Goal: Communication & Community: Answer question/provide support

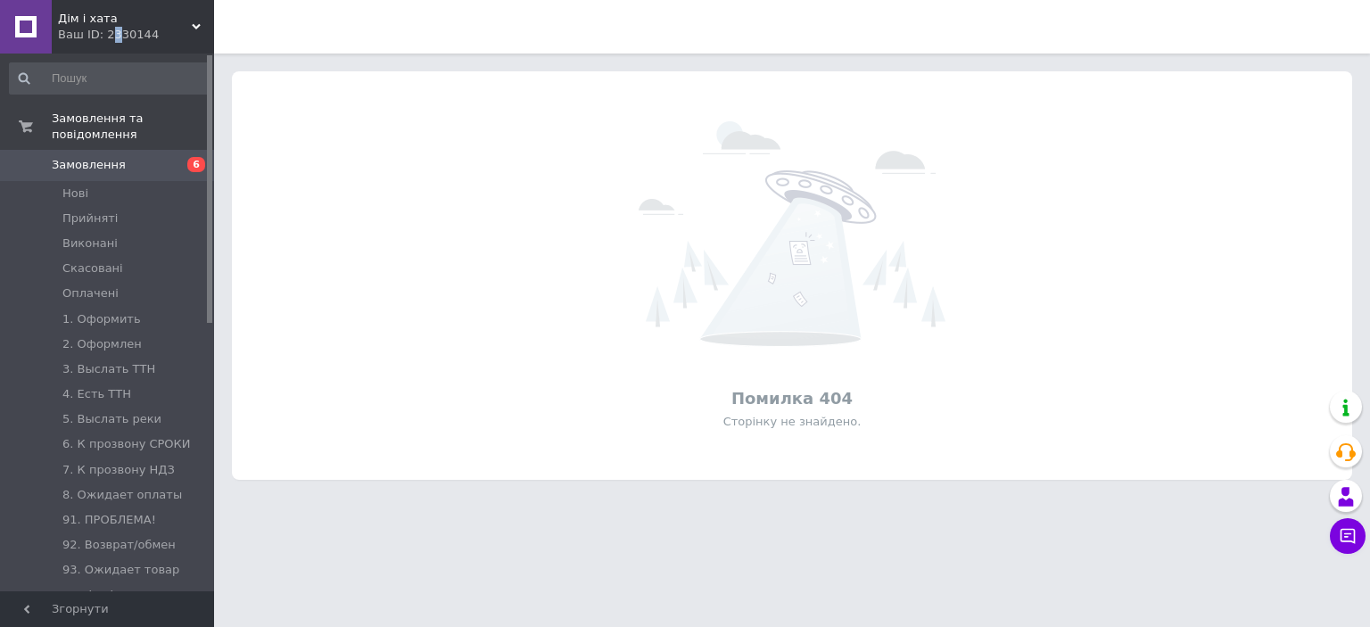
click at [110, 33] on div "Ваш ID: 2330144" at bounding box center [136, 35] width 156 height 16
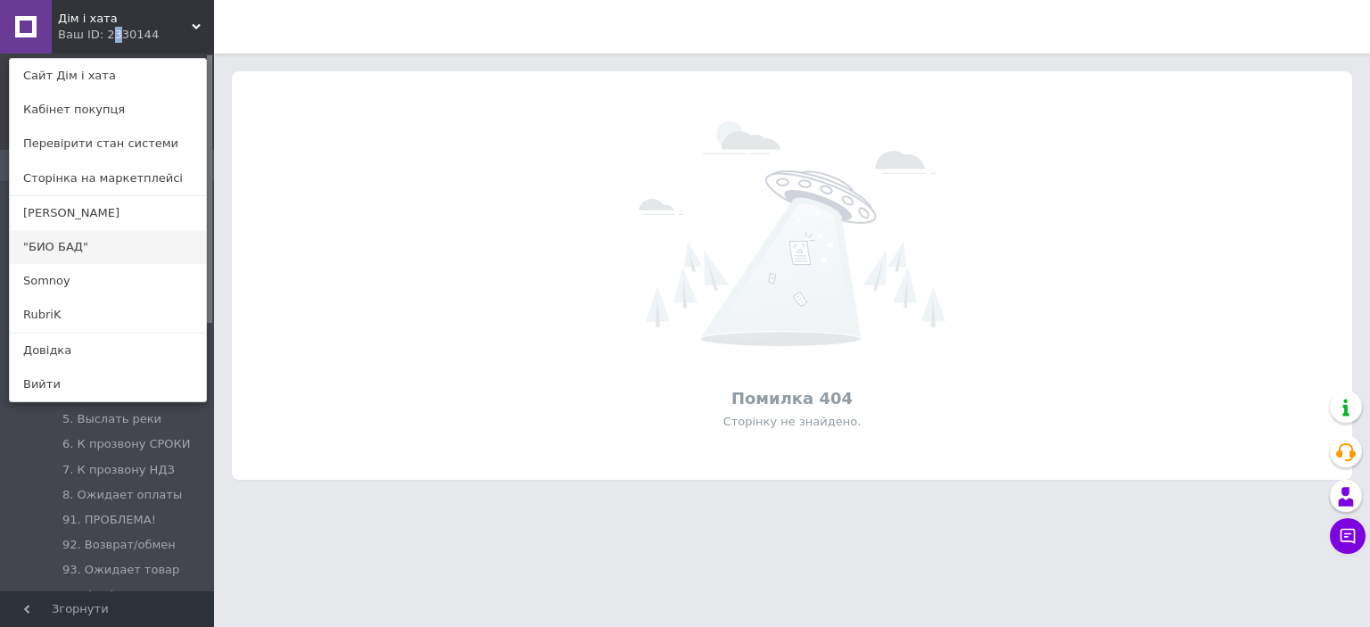
click at [63, 241] on link ""БИО БАД"" at bounding box center [108, 247] width 196 height 34
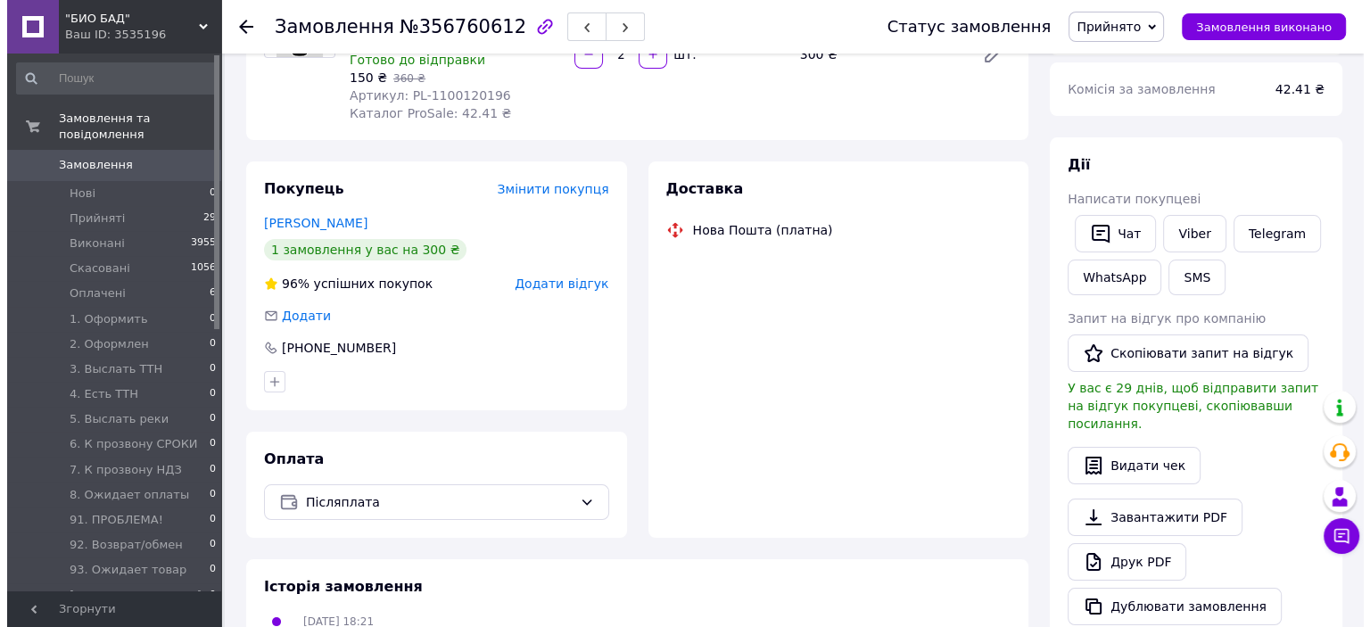
scroll to position [178, 0]
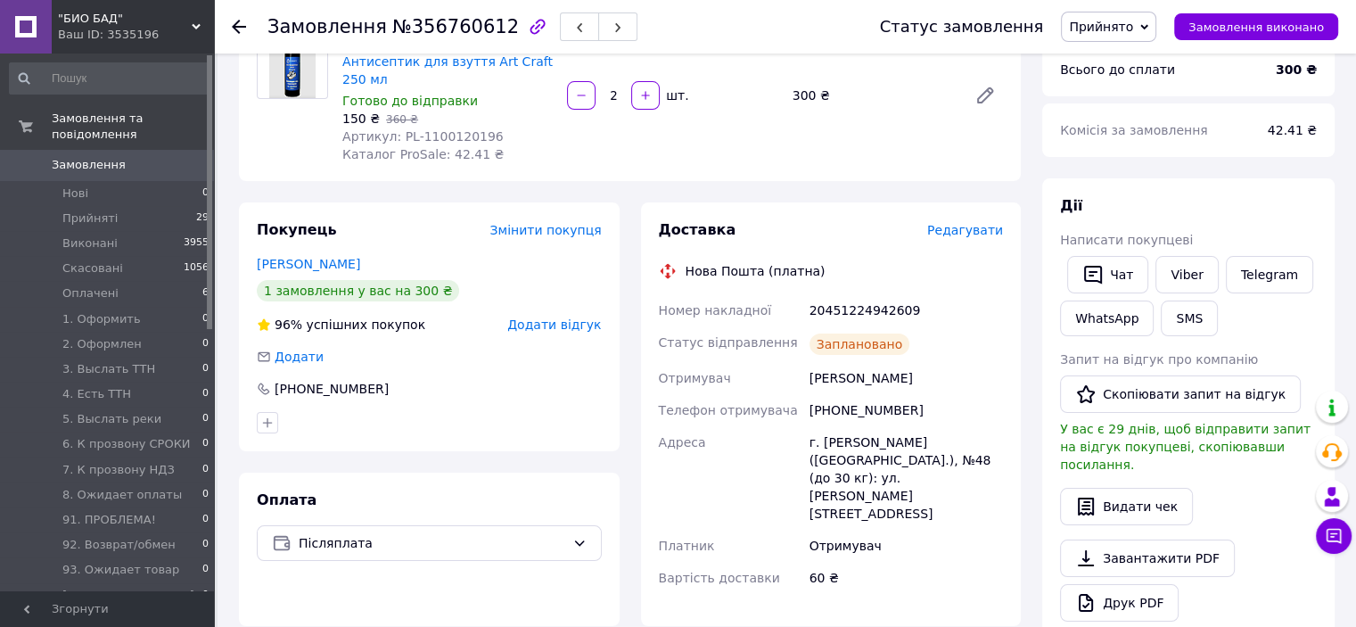
click at [975, 230] on span "Редагувати" at bounding box center [965, 230] width 76 height 14
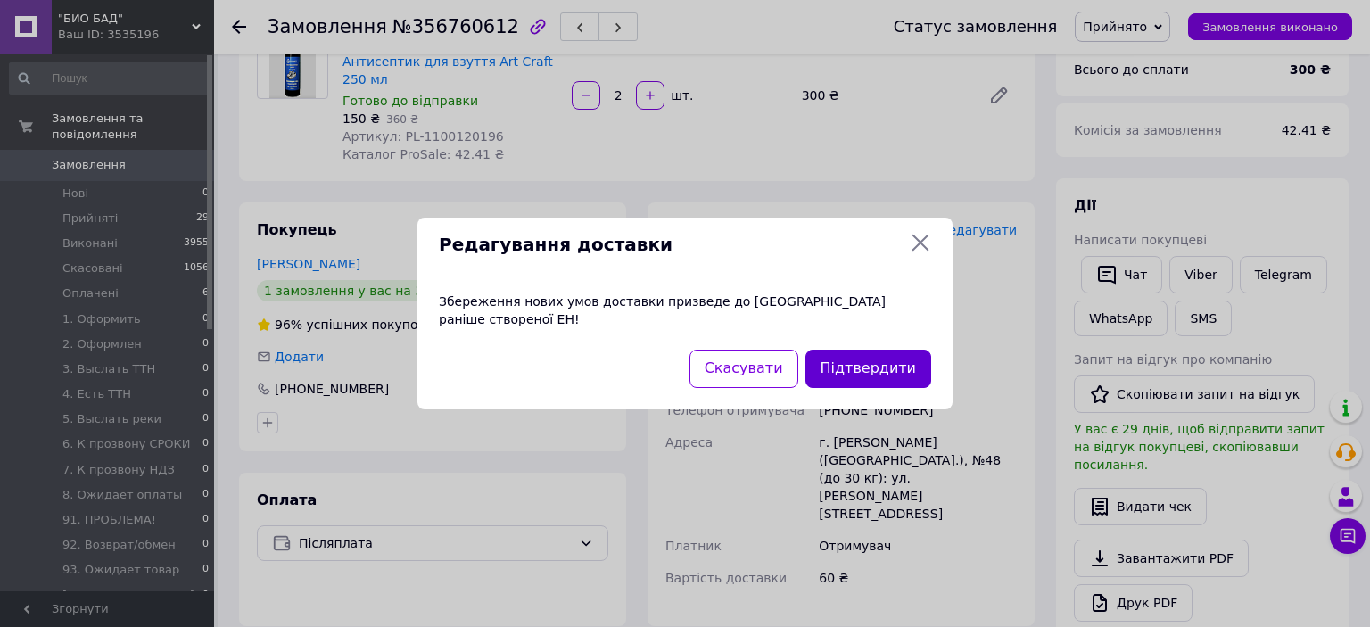
click at [889, 350] on button "Підтвердити" at bounding box center [868, 369] width 126 height 38
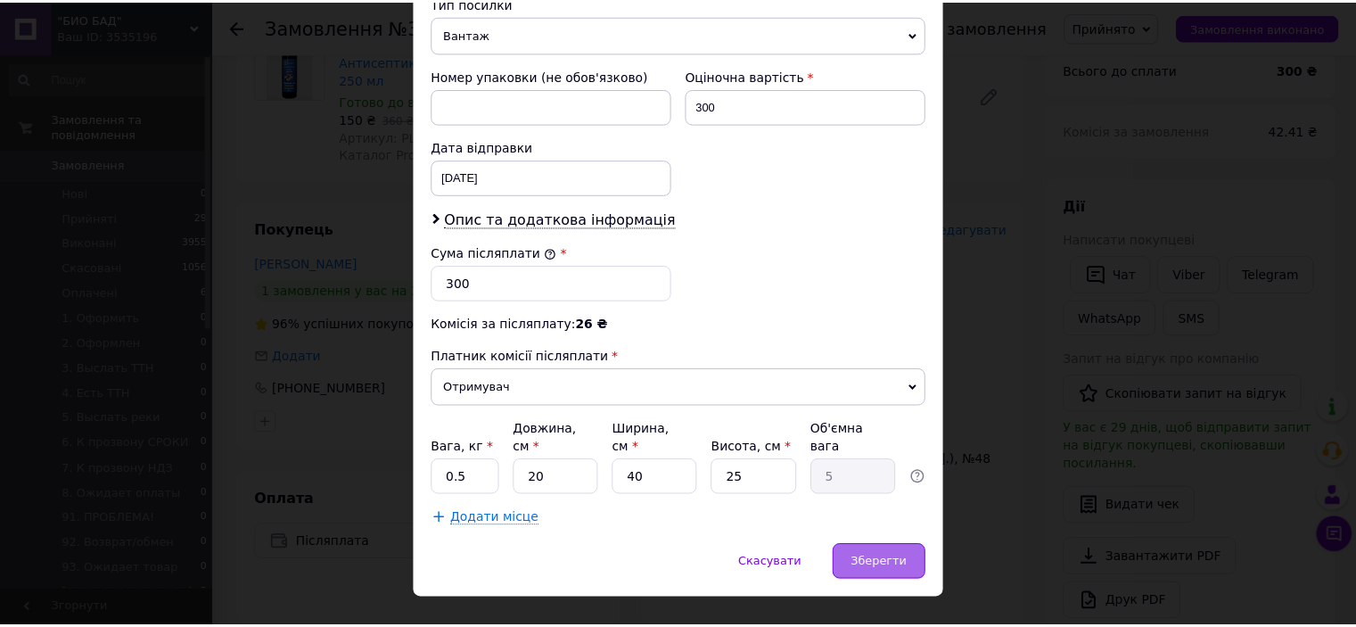
scroll to position [745, 0]
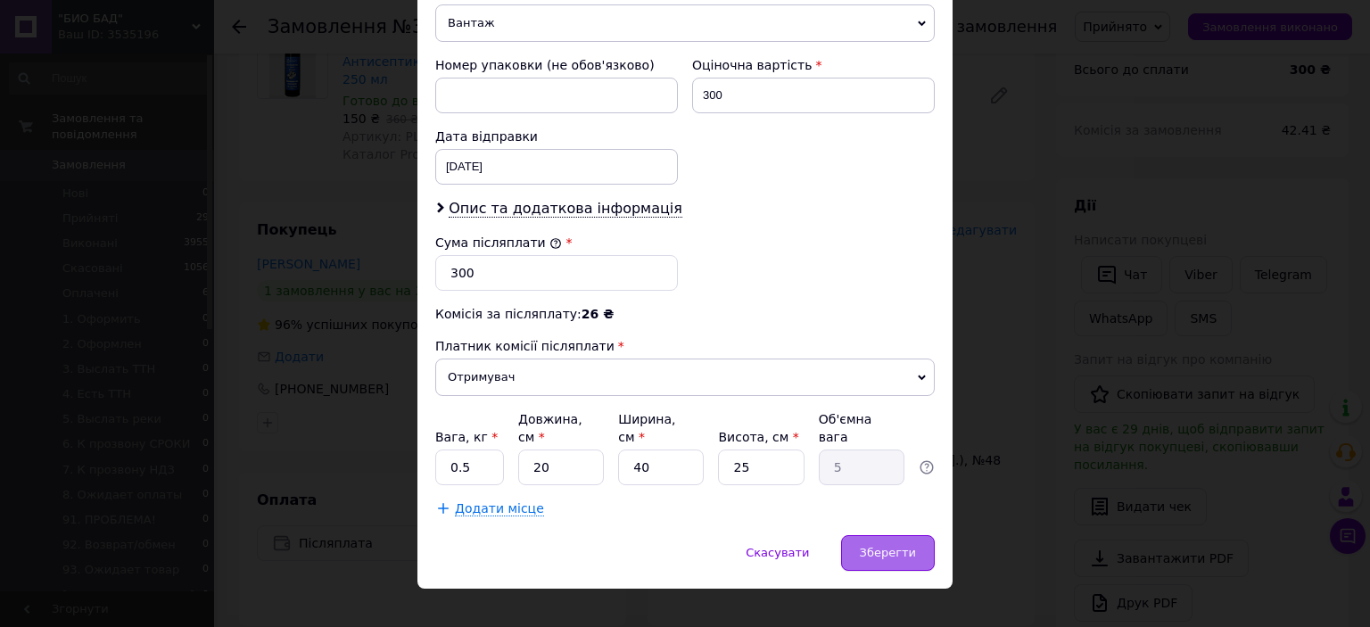
click at [891, 546] on span "Зберегти" at bounding box center [888, 552] width 56 height 13
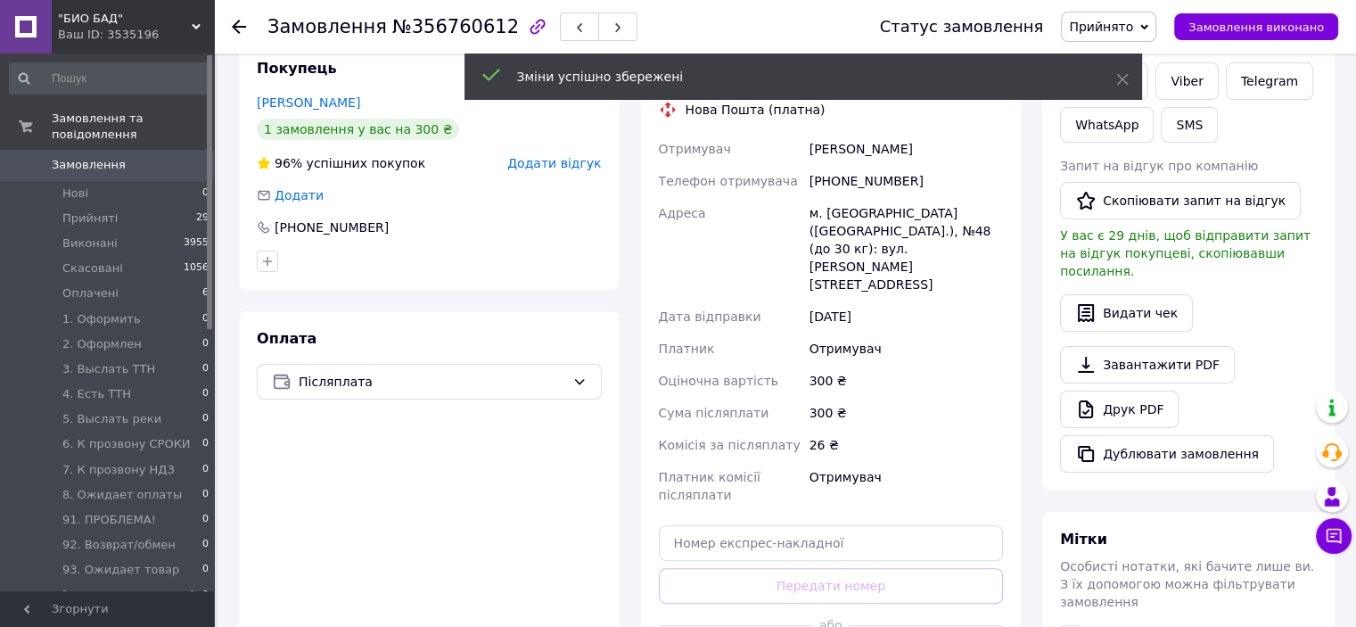
scroll to position [535, 0]
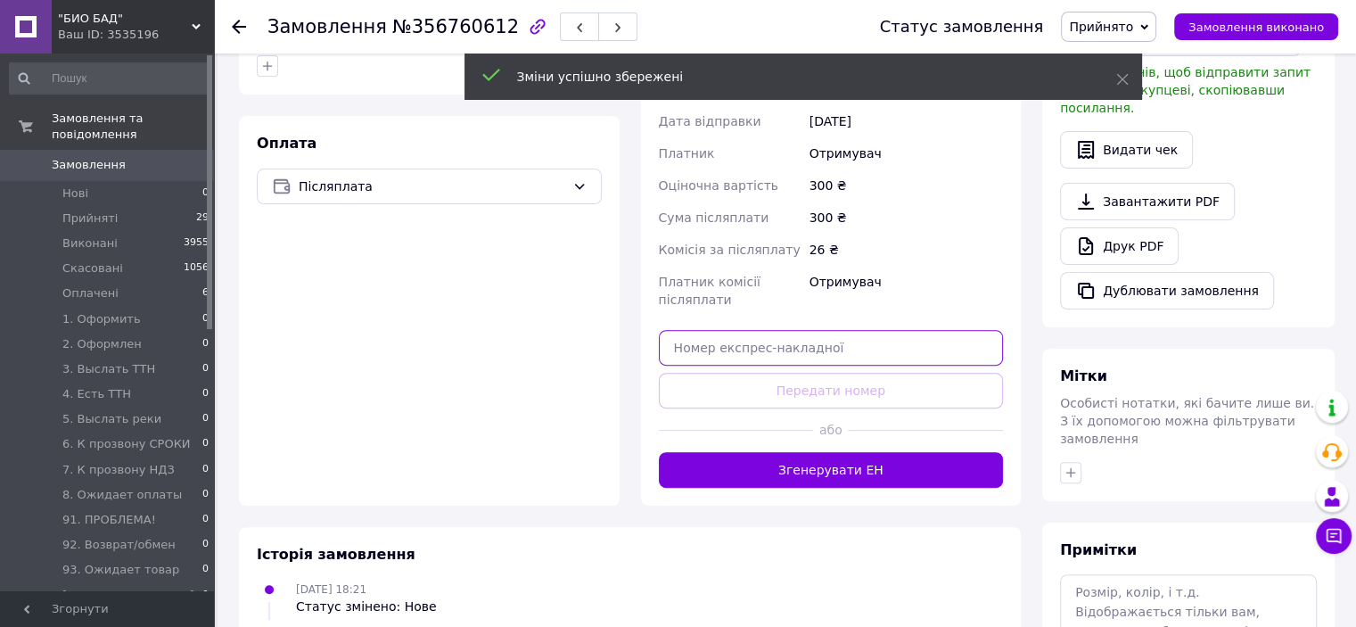
click at [745, 330] on input "text" at bounding box center [831, 348] width 345 height 36
paste input "20451225122999"
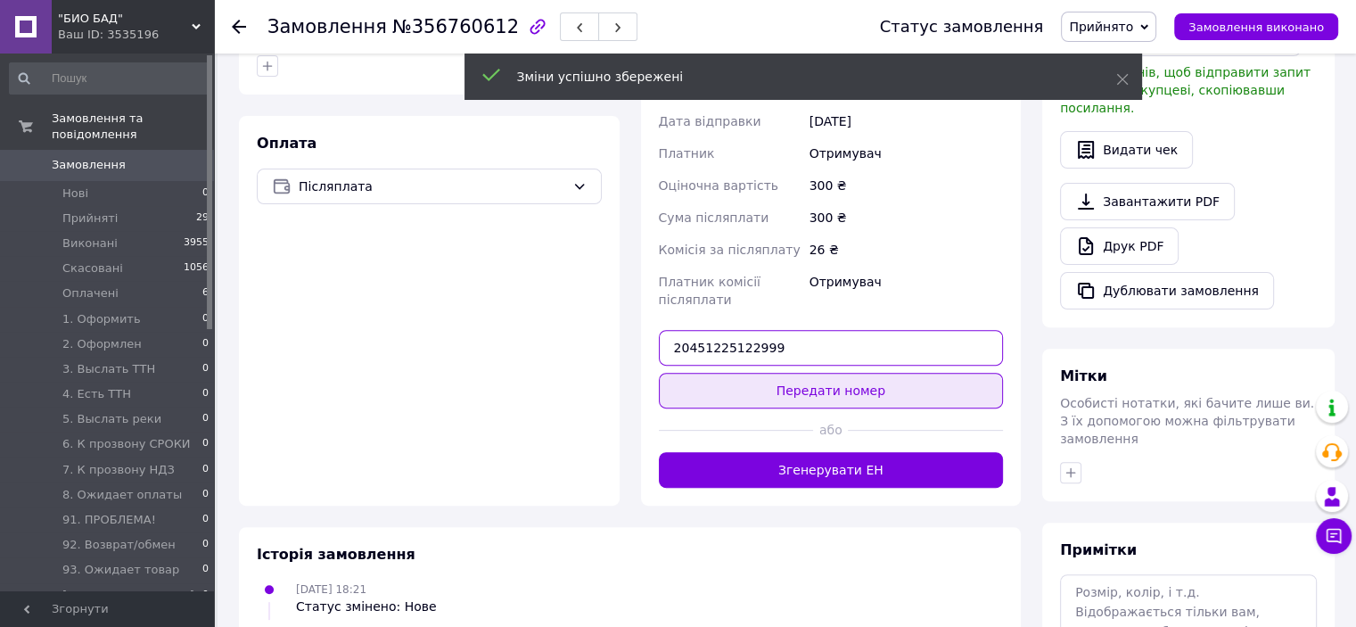
type input "20451225122999"
click at [759, 373] on button "Передати номер" at bounding box center [831, 391] width 345 height 36
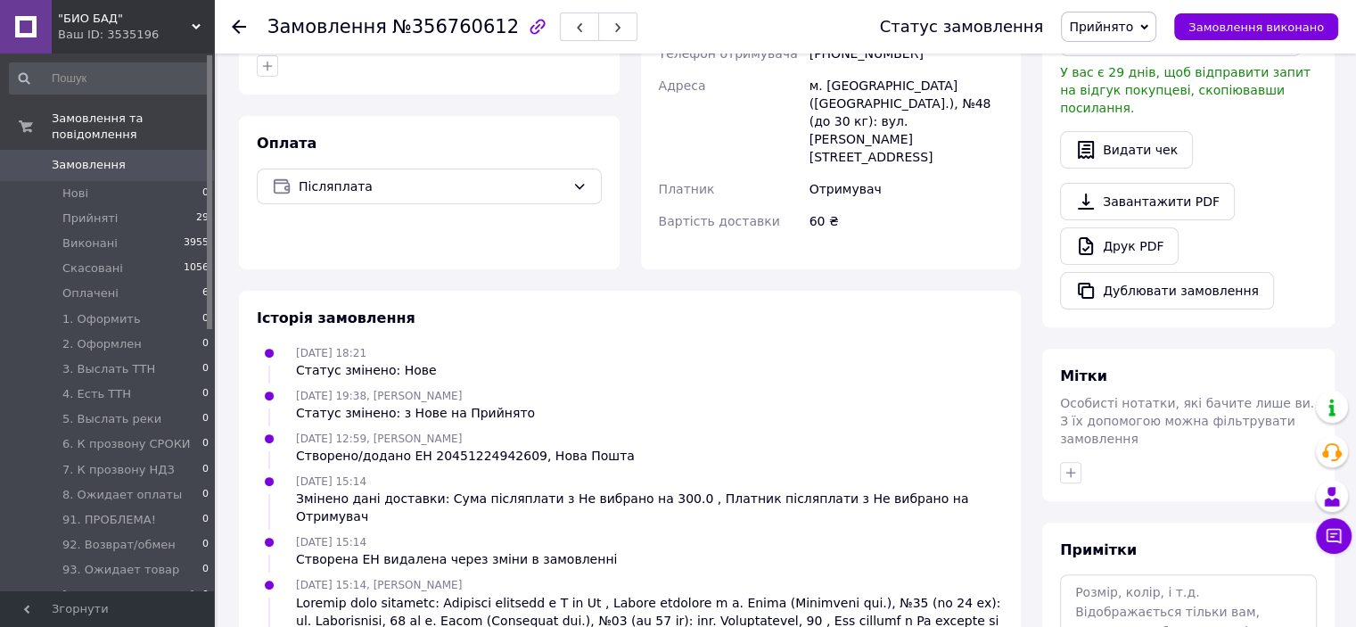
scroll to position [0, 0]
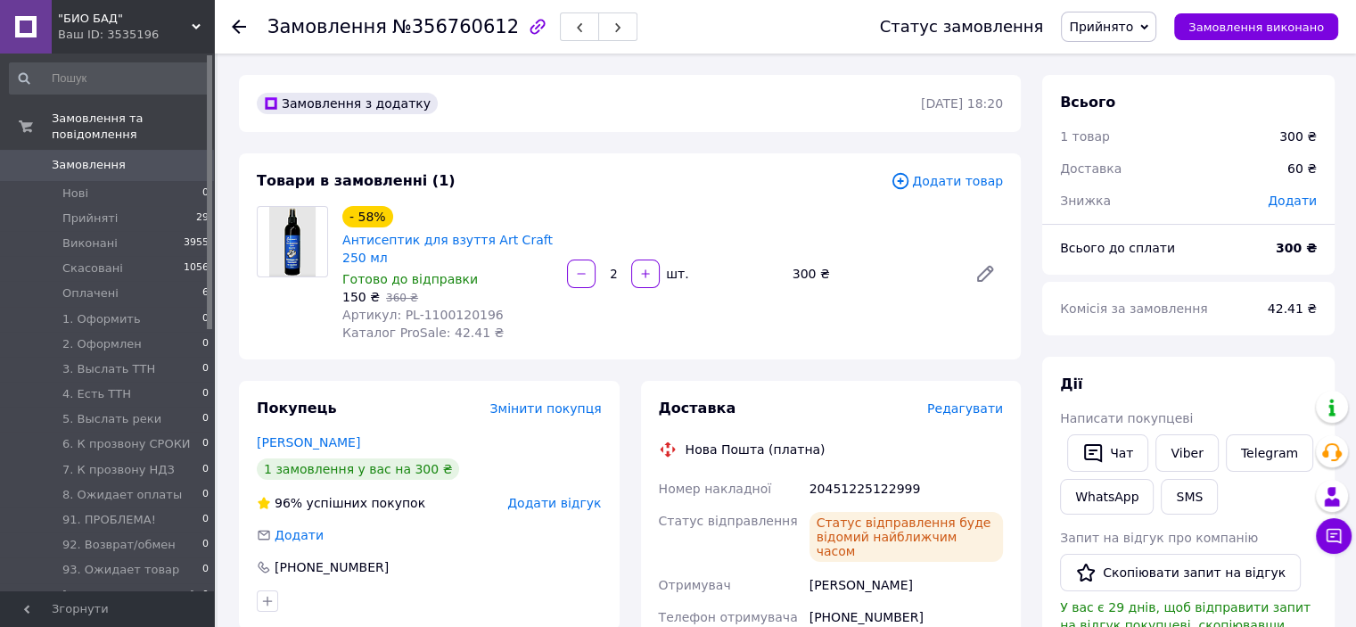
click at [136, 157] on span "Замовлення" at bounding box center [108, 165] width 113 height 16
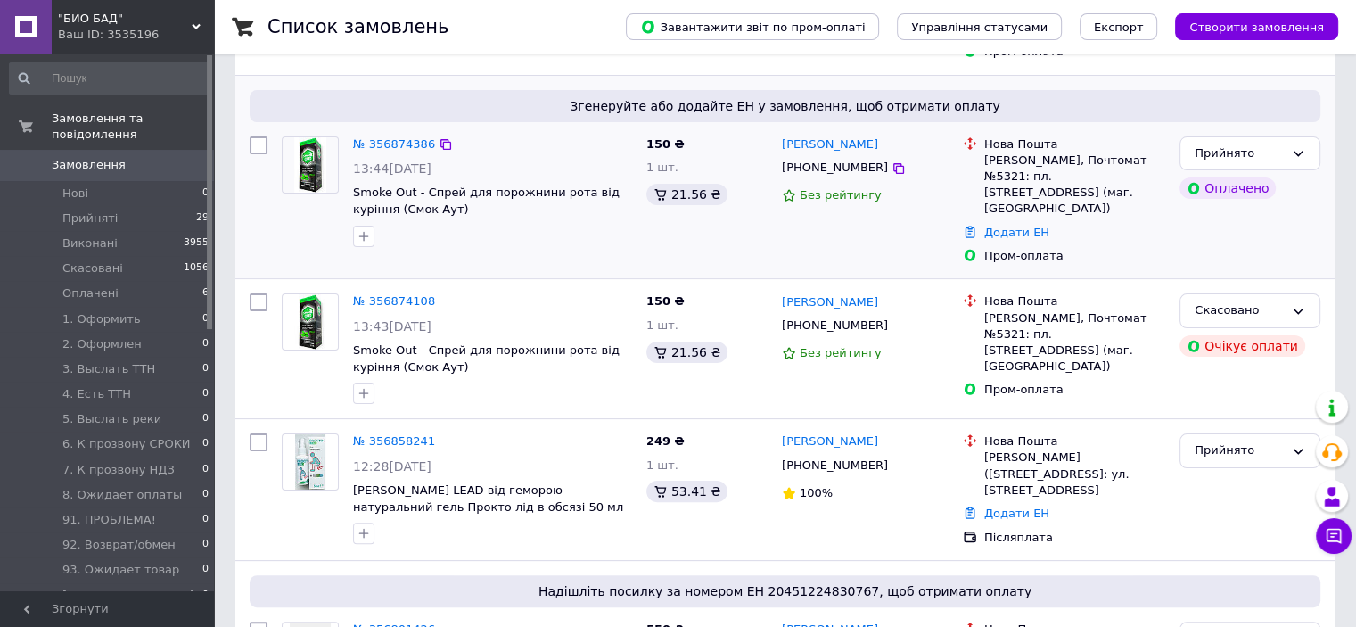
scroll to position [357, 0]
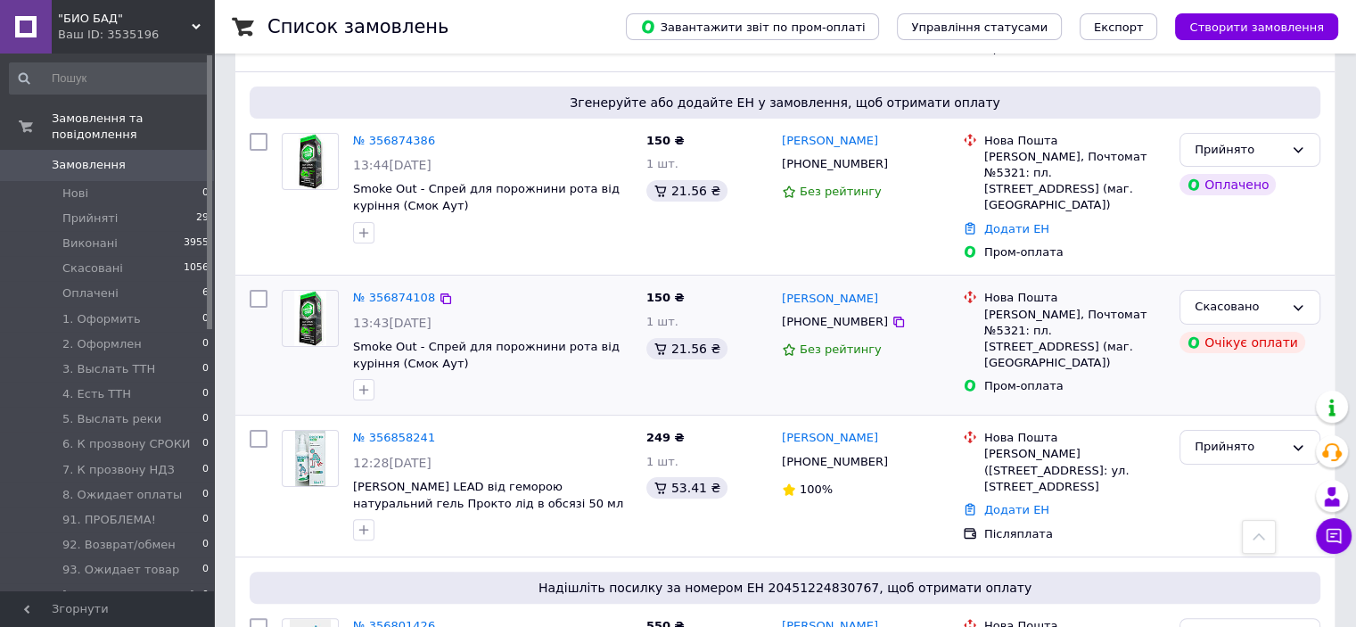
click at [267, 328] on div at bounding box center [259, 345] width 32 height 125
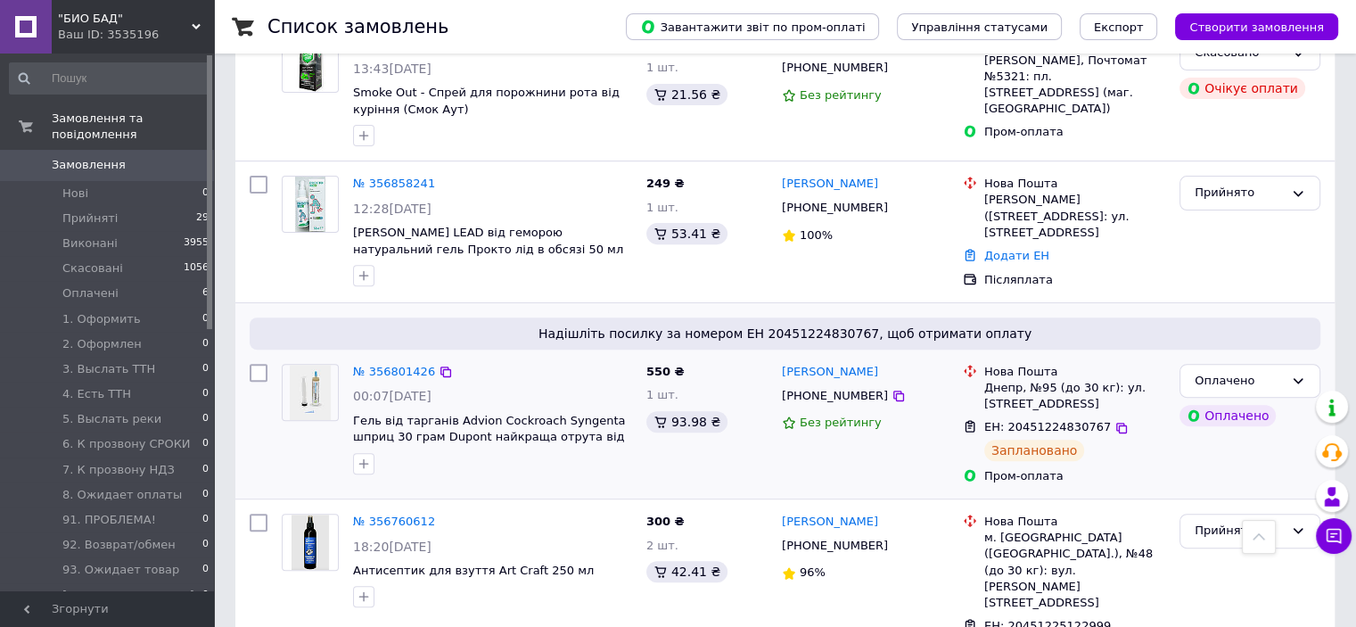
scroll to position [535, 0]
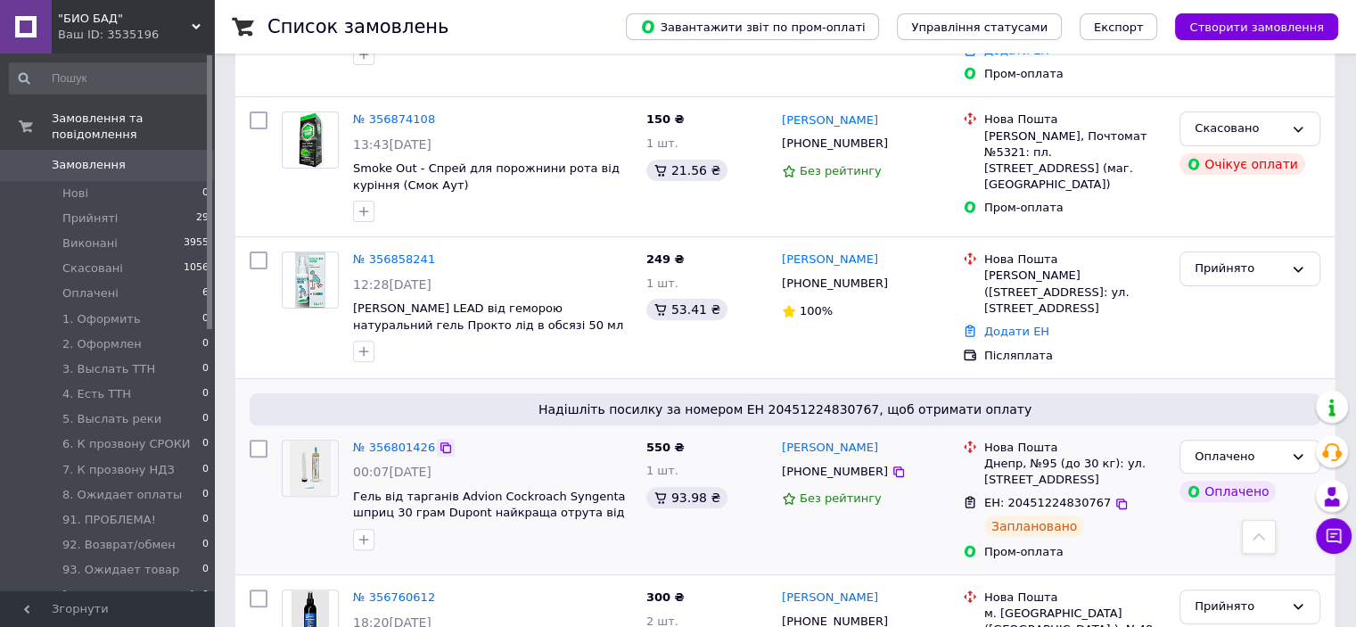
click at [439, 440] on icon at bounding box center [446, 447] width 14 height 14
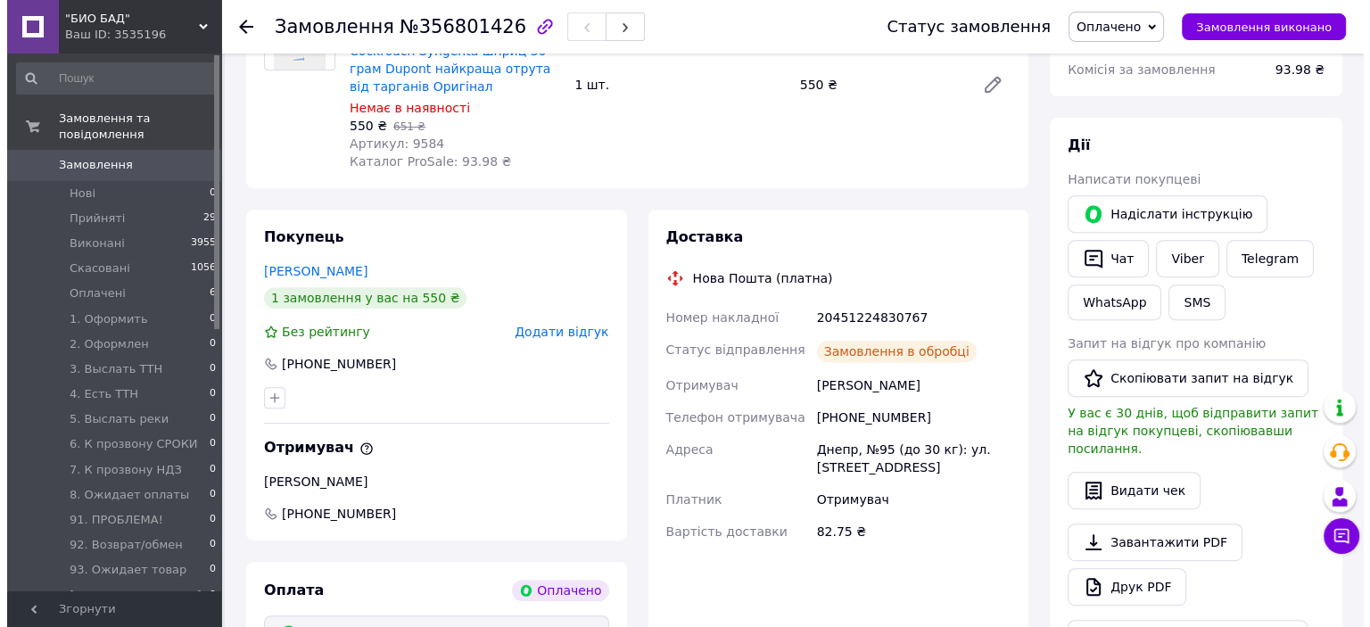
scroll to position [761, 0]
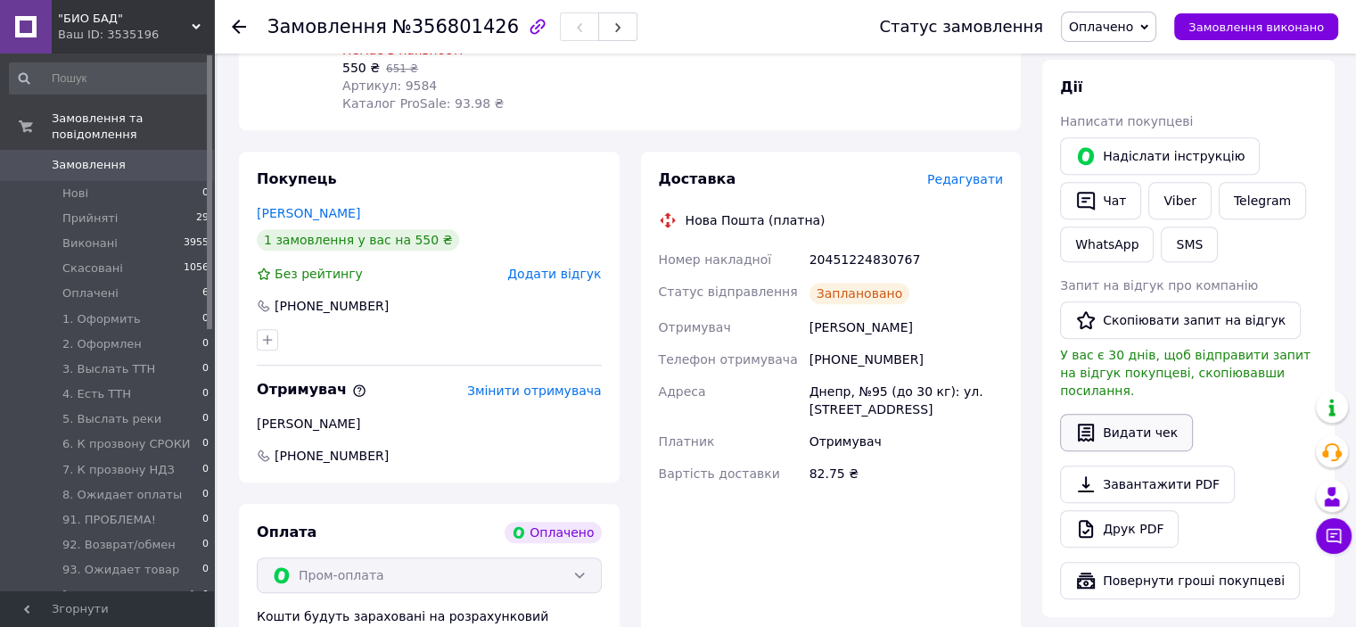
click at [1159, 414] on button "Видати чек" at bounding box center [1126, 432] width 133 height 37
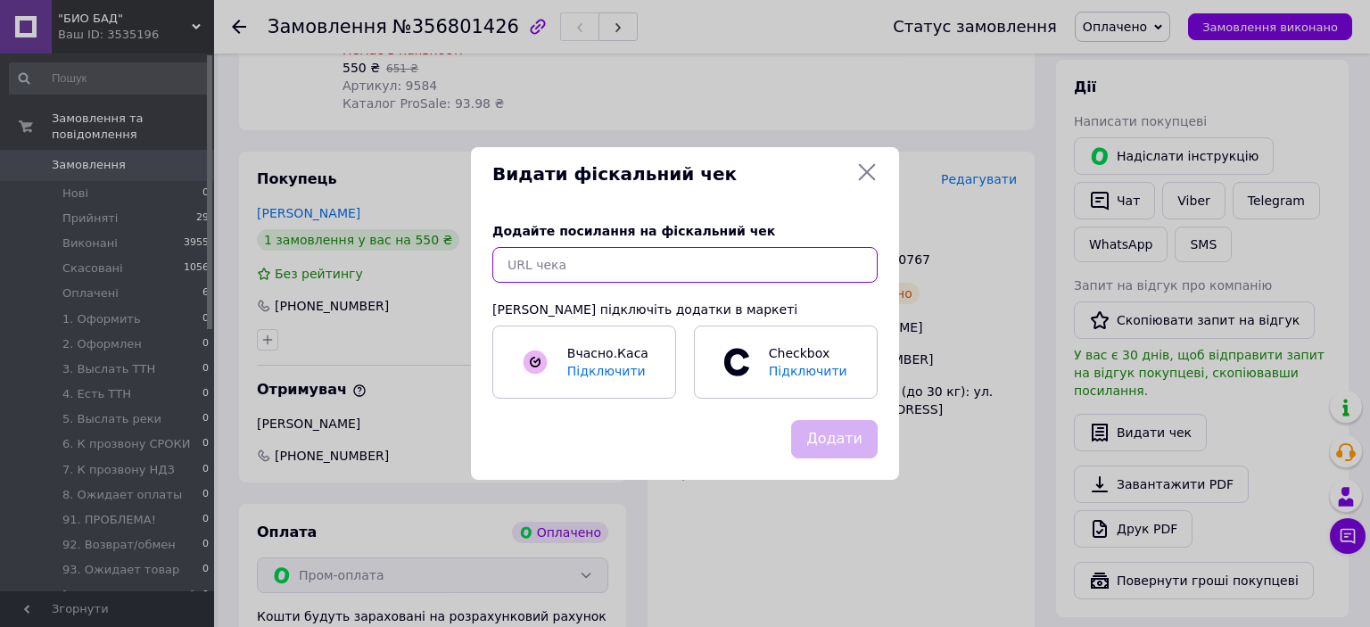
click at [760, 269] on input "text" at bounding box center [684, 265] width 385 height 36
paste input "https://check.checkbox.ua/0cd98cb6-f254-4919-b990-2036cbdaab50"
type input "https://check.checkbox.ua/0cd98cb6-f254-4919-b990-2036cbdaab50"
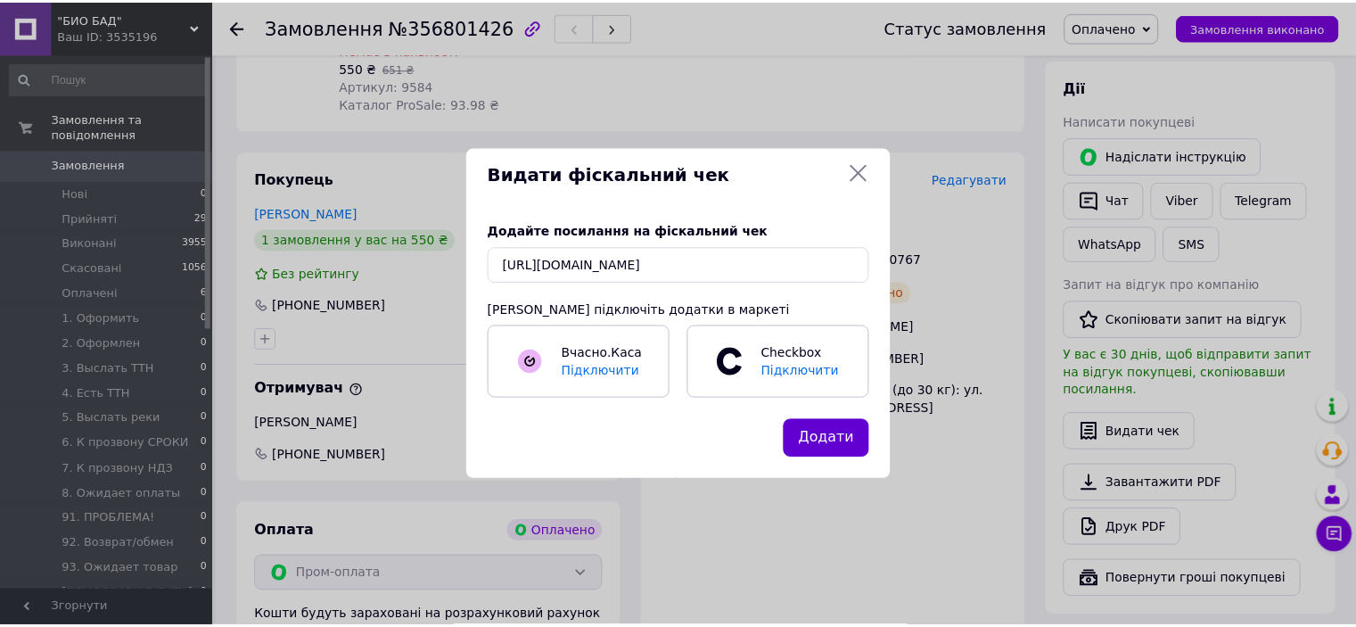
scroll to position [0, 0]
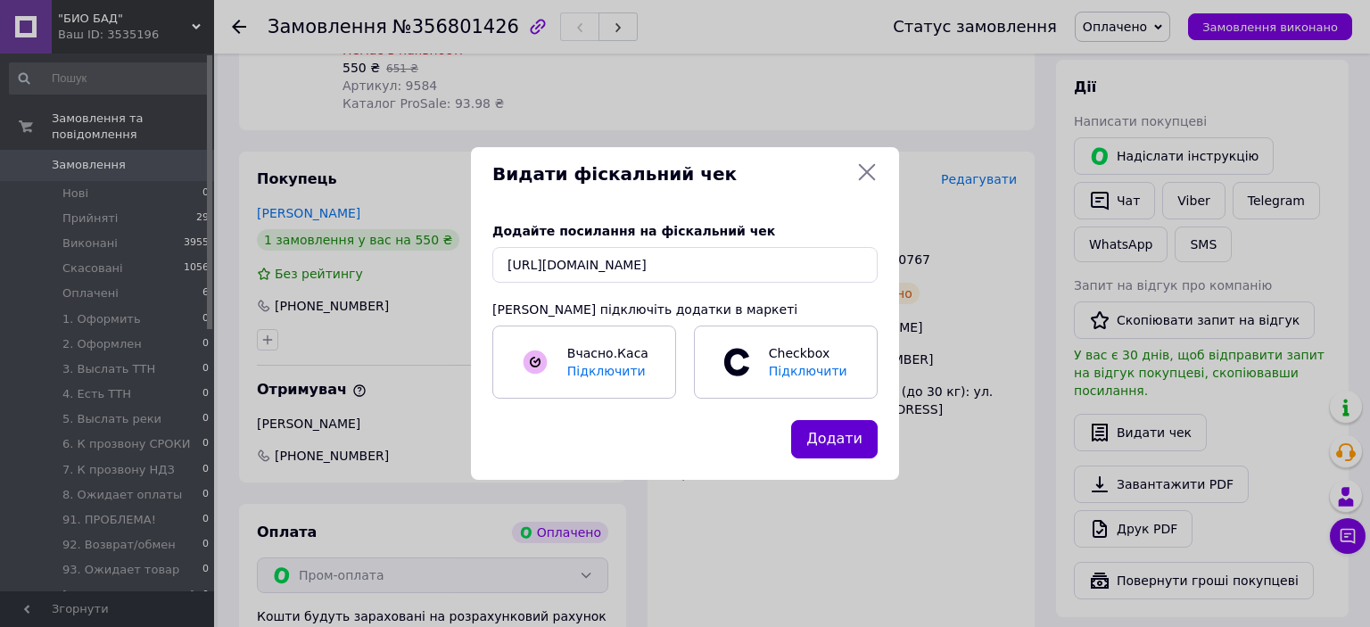
click at [852, 431] on button "Додати" at bounding box center [834, 439] width 86 height 38
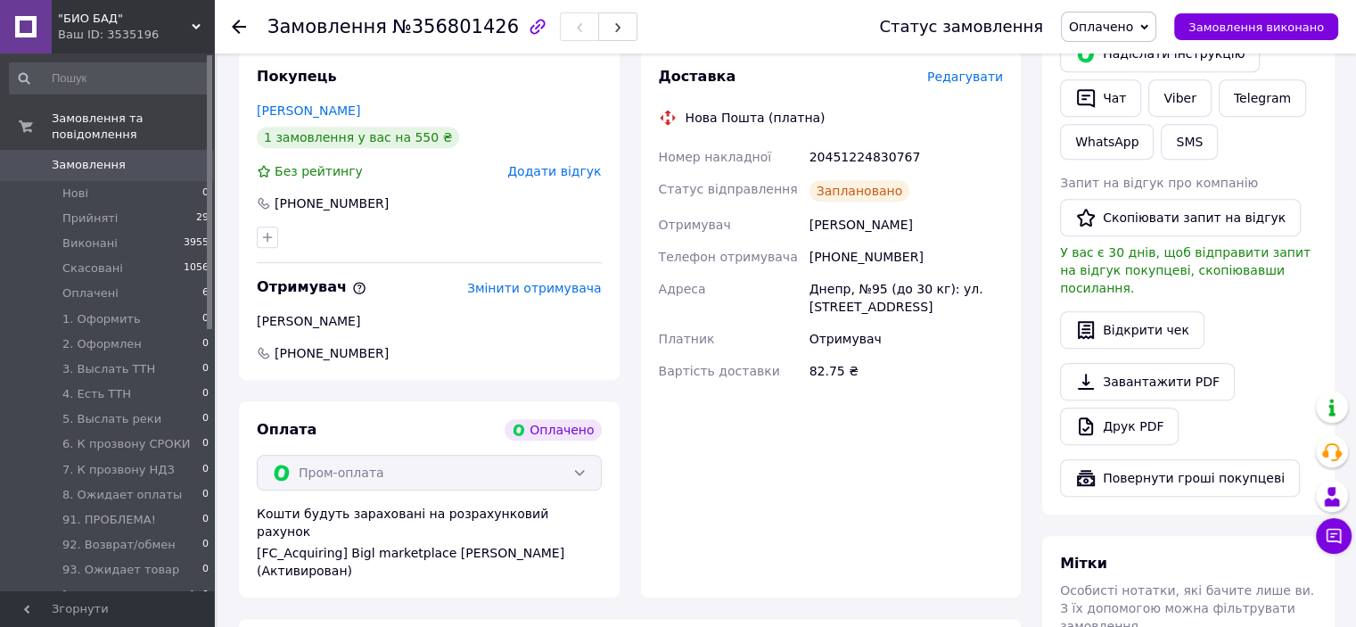
scroll to position [738, 0]
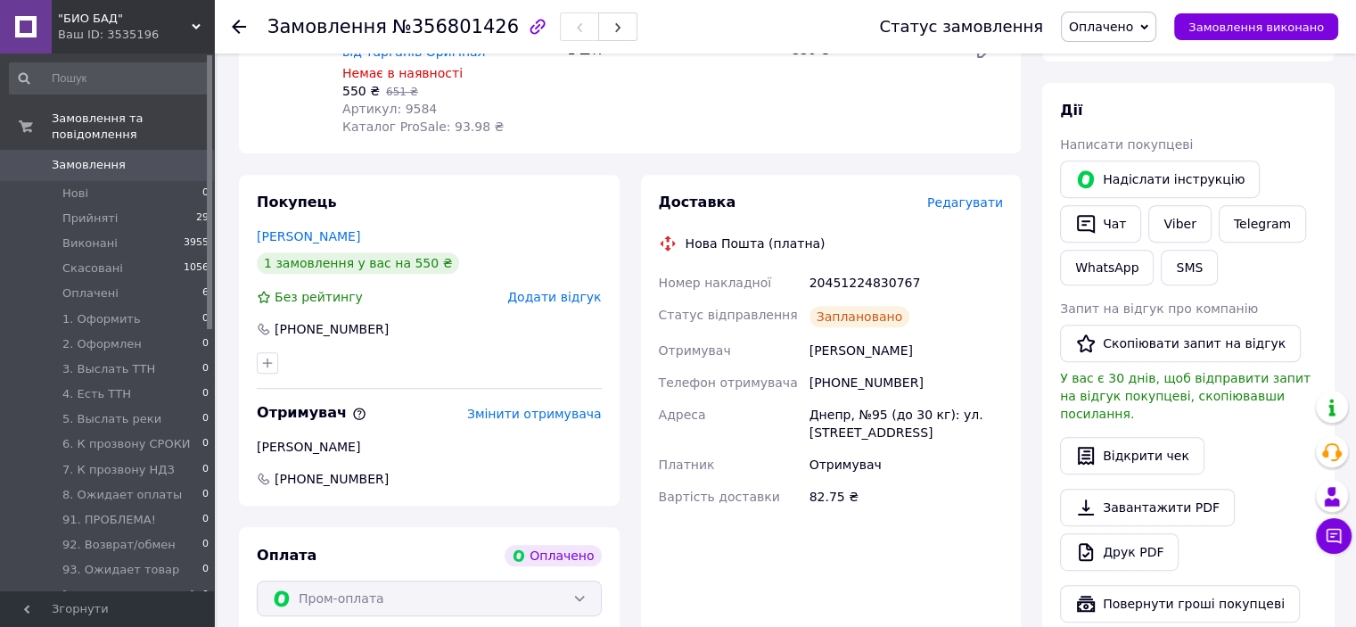
click at [93, 34] on div "Ваш ID: 3535196" at bounding box center [136, 35] width 156 height 16
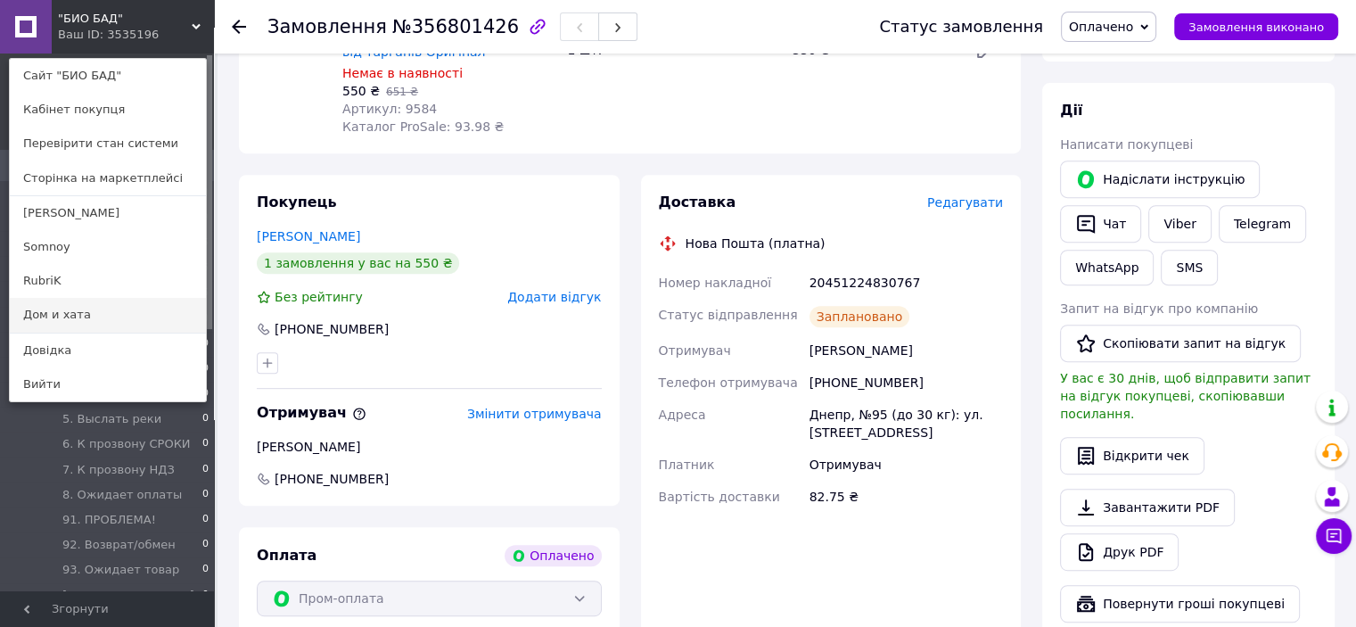
click at [83, 311] on link "Дом и хата" at bounding box center [108, 315] width 196 height 34
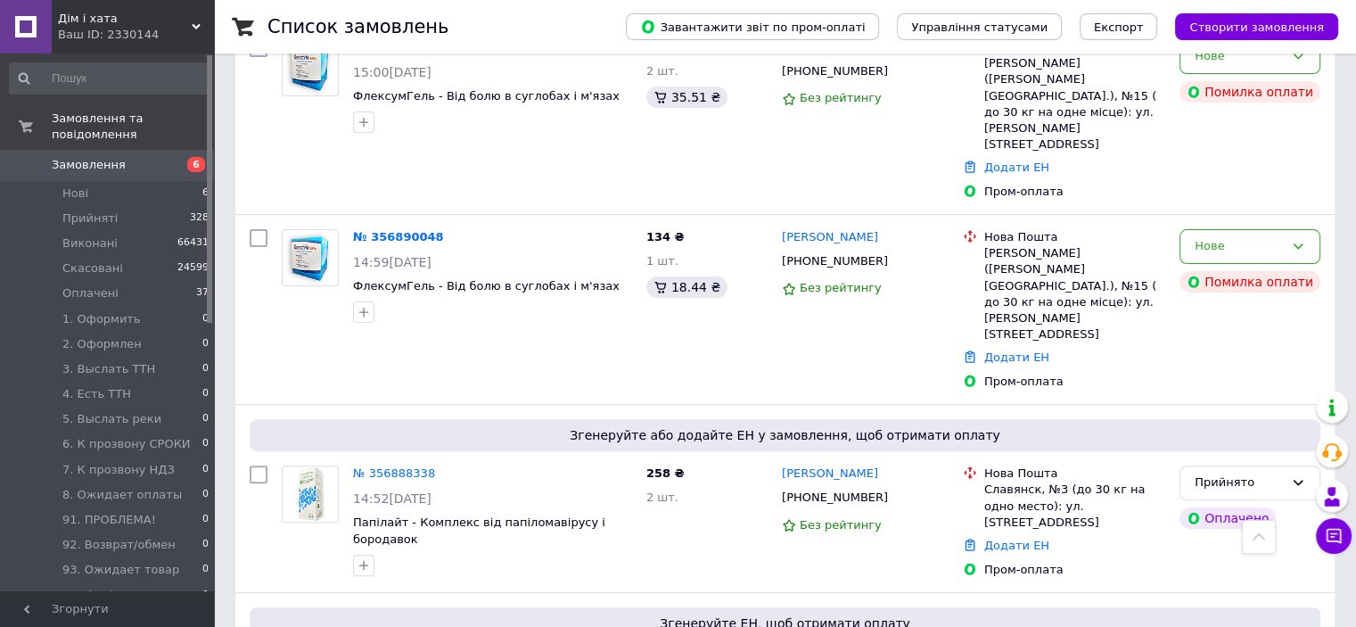
scroll to position [357, 0]
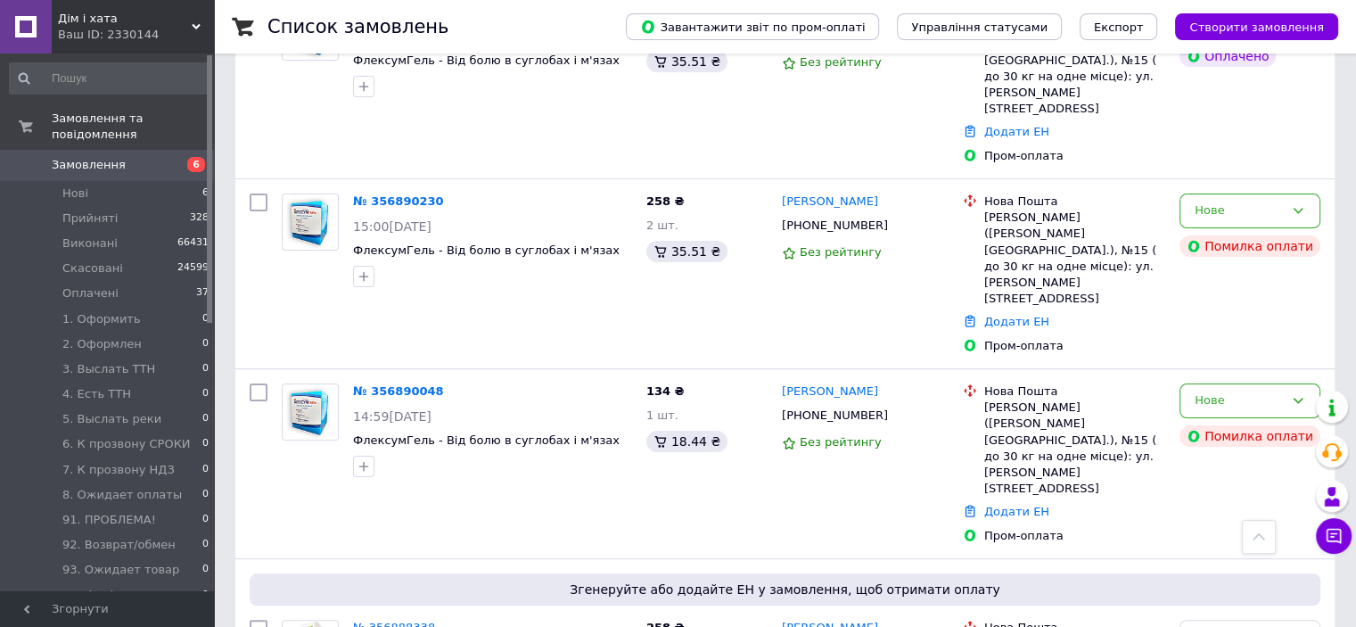
click at [114, 25] on span "Дім і хата" at bounding box center [125, 19] width 134 height 16
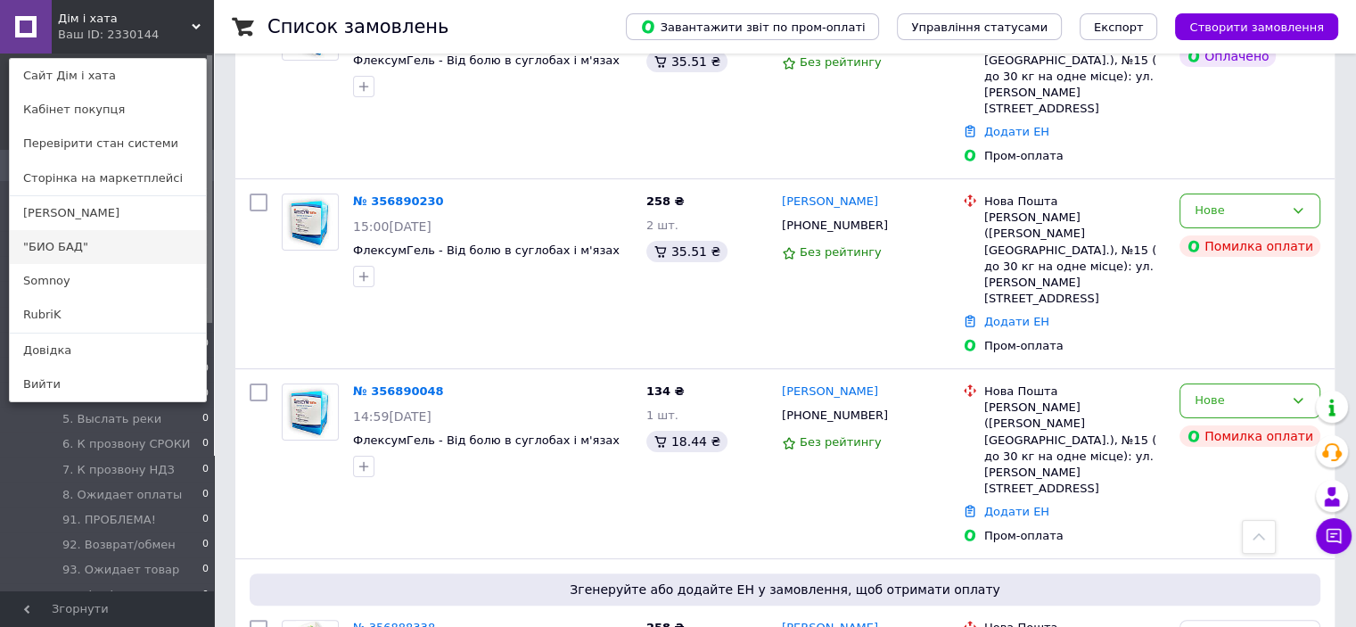
click at [88, 243] on link ""БИО БАД"" at bounding box center [108, 247] width 196 height 34
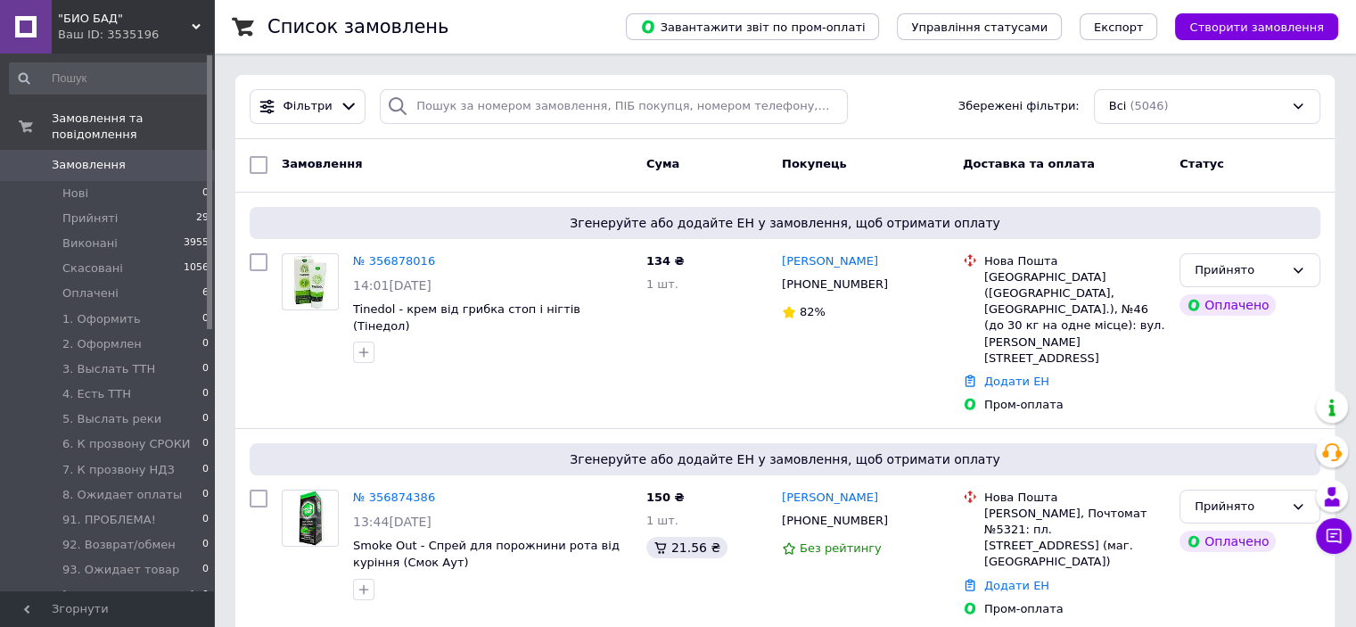
click at [107, 28] on div "Ваш ID: 3535196" at bounding box center [136, 35] width 156 height 16
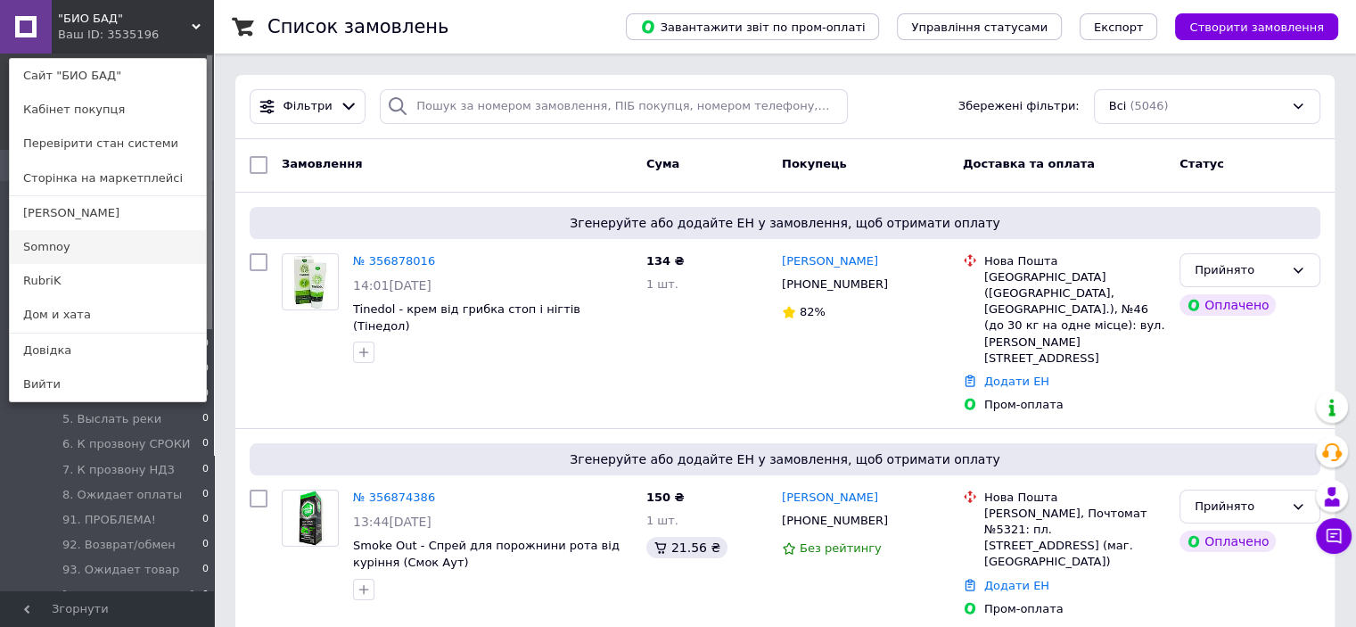
click at [69, 256] on link "Somnoy" at bounding box center [108, 247] width 196 height 34
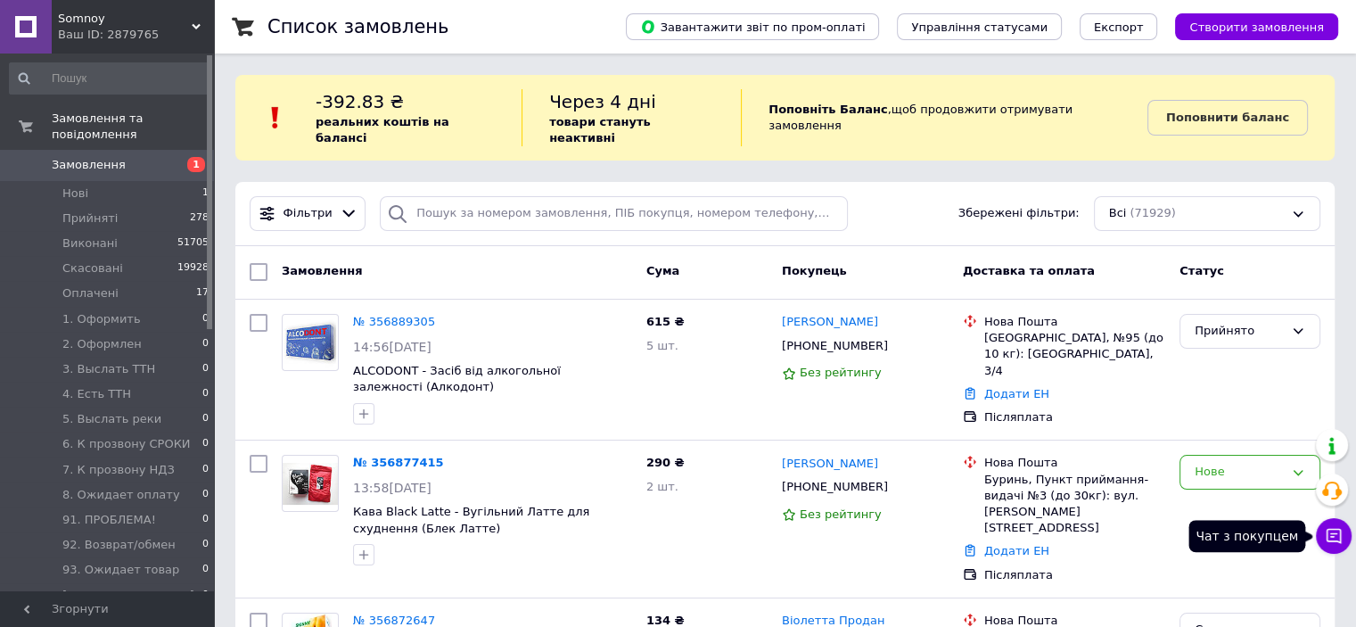
click at [1345, 532] on button "Чат з покупцем" at bounding box center [1334, 536] width 36 height 36
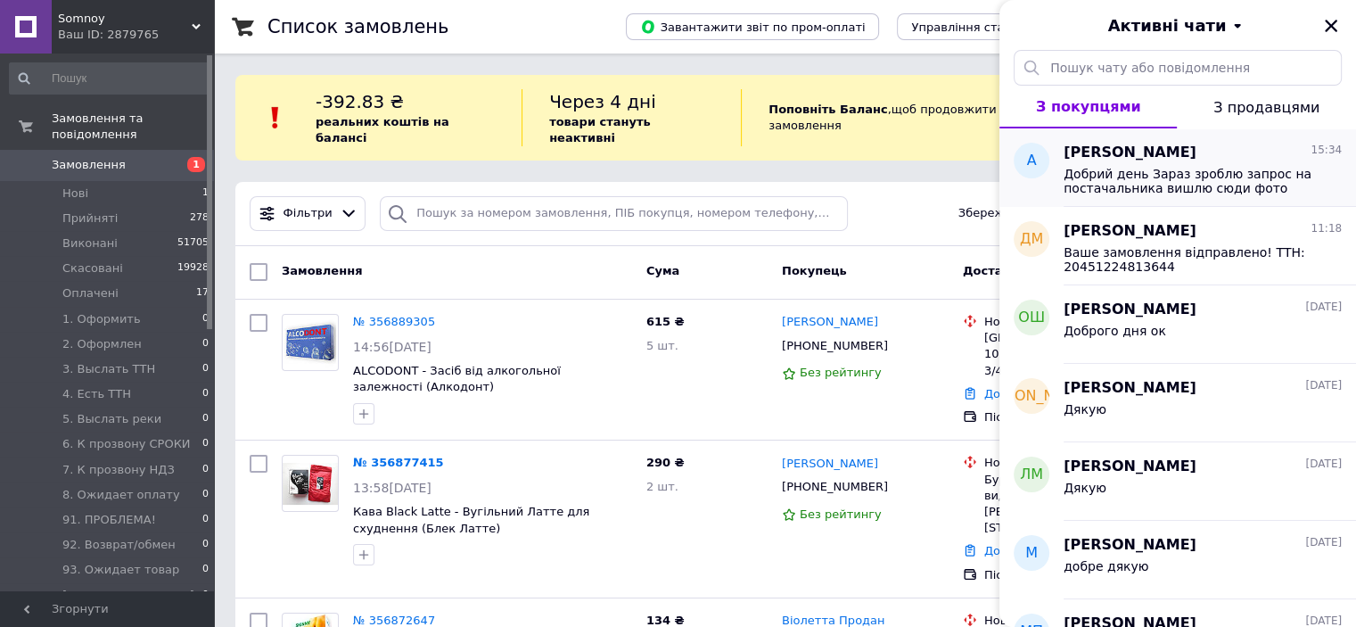
click at [1153, 185] on span "Добрий день Зараз зроблю запрос на постачальника вишлю сюди фото" at bounding box center [1190, 181] width 253 height 29
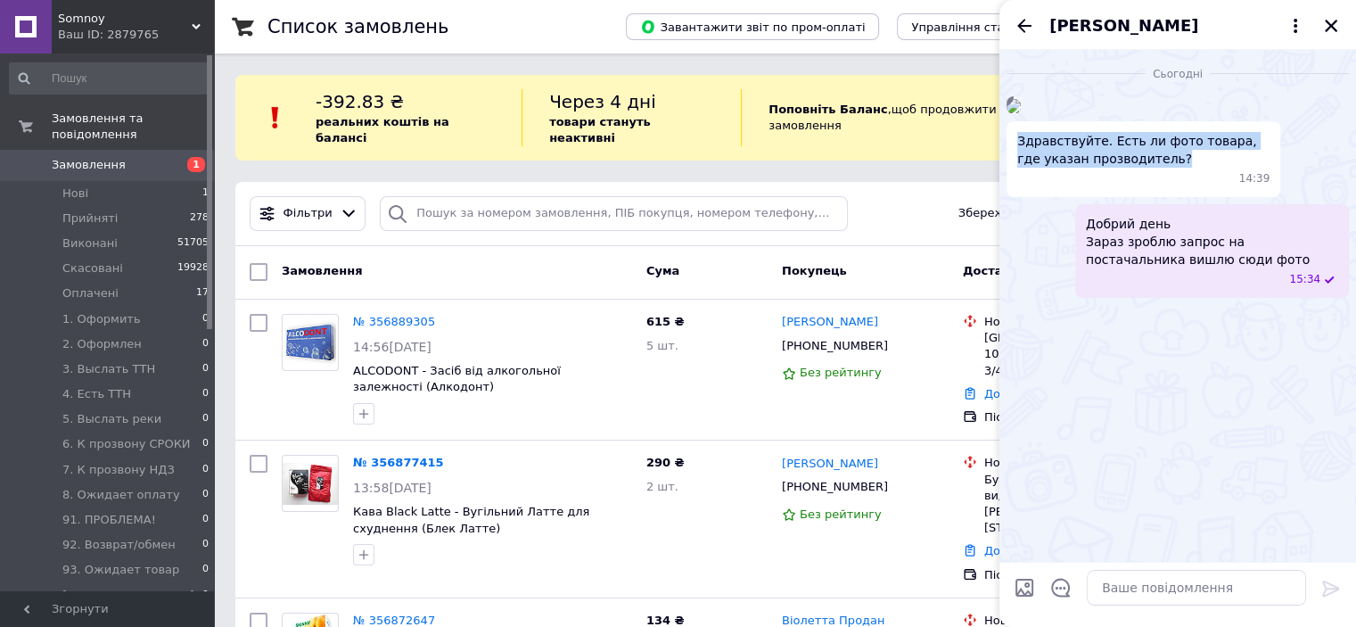
drag, startPoint x: 1020, startPoint y: 394, endPoint x: 1185, endPoint y: 407, distance: 165.4
click at [1185, 168] on span "Здравствуйте. Есть ли фото товара, где указан прозводитель?" at bounding box center [1143, 150] width 252 height 36
copy span "Здравствуйте. Есть ли фото товара, где указан прозводитель?"
click at [1339, 23] on button "Закрити" at bounding box center [1330, 25] width 21 height 21
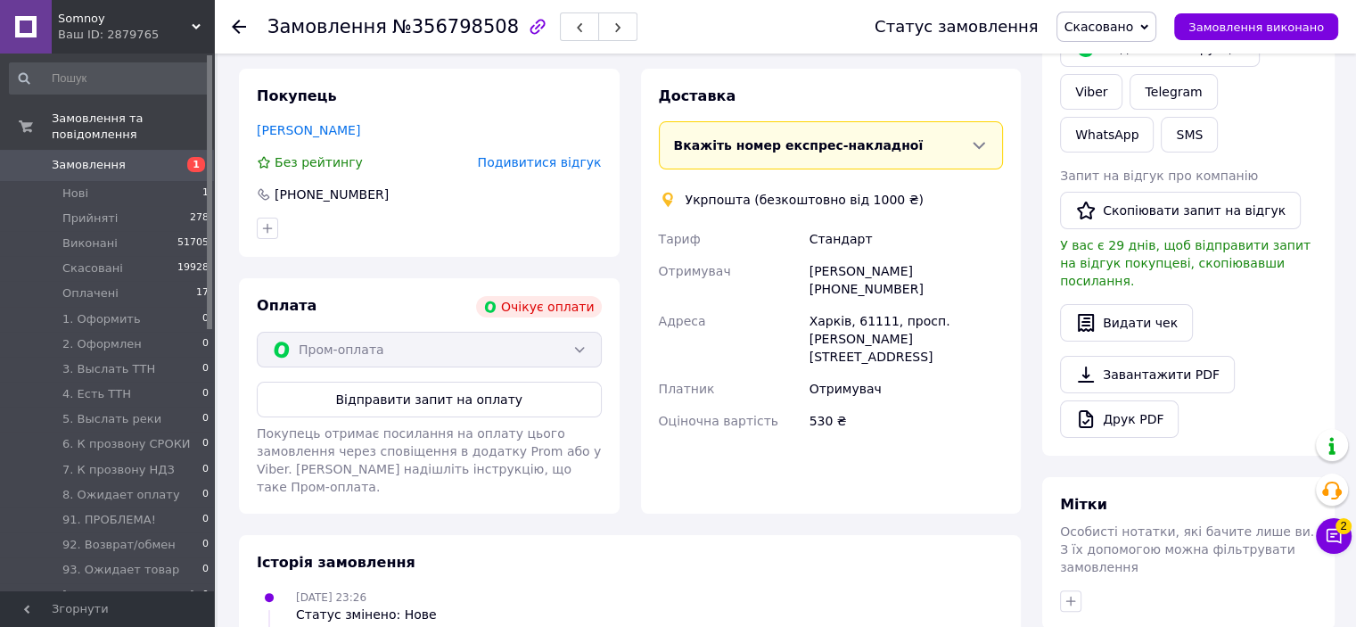
scroll to position [357, 0]
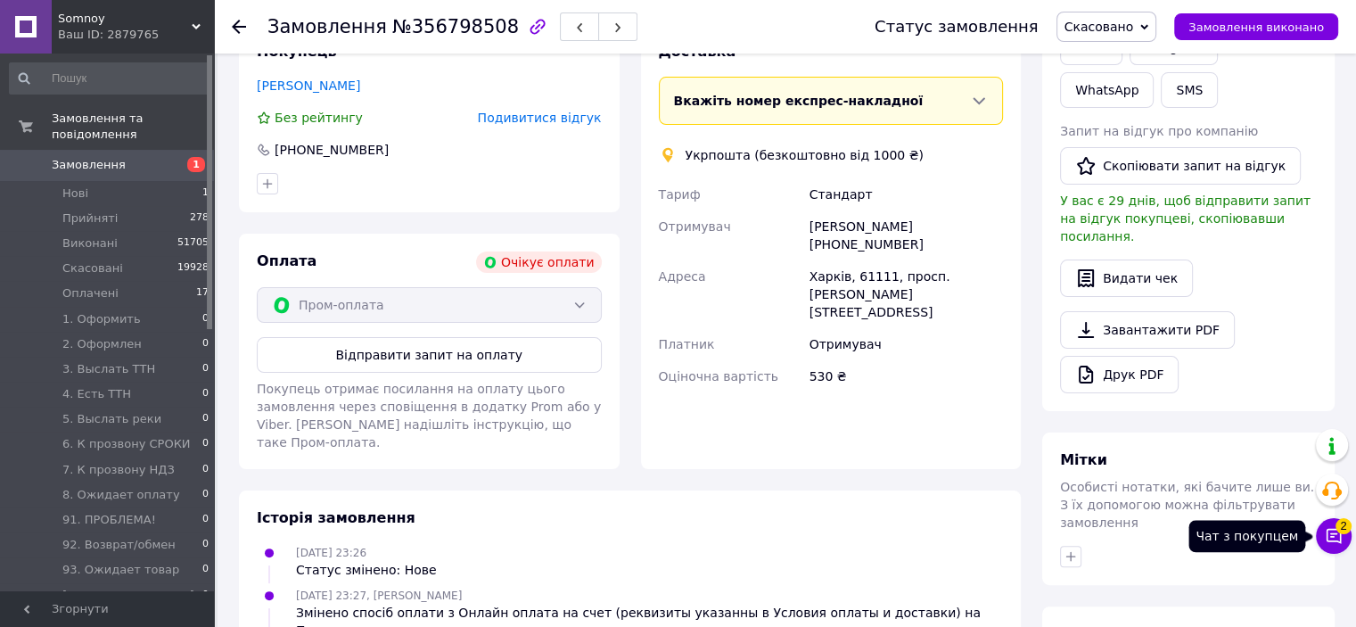
click at [1323, 533] on button "Чат з покупцем 2" at bounding box center [1334, 536] width 36 height 36
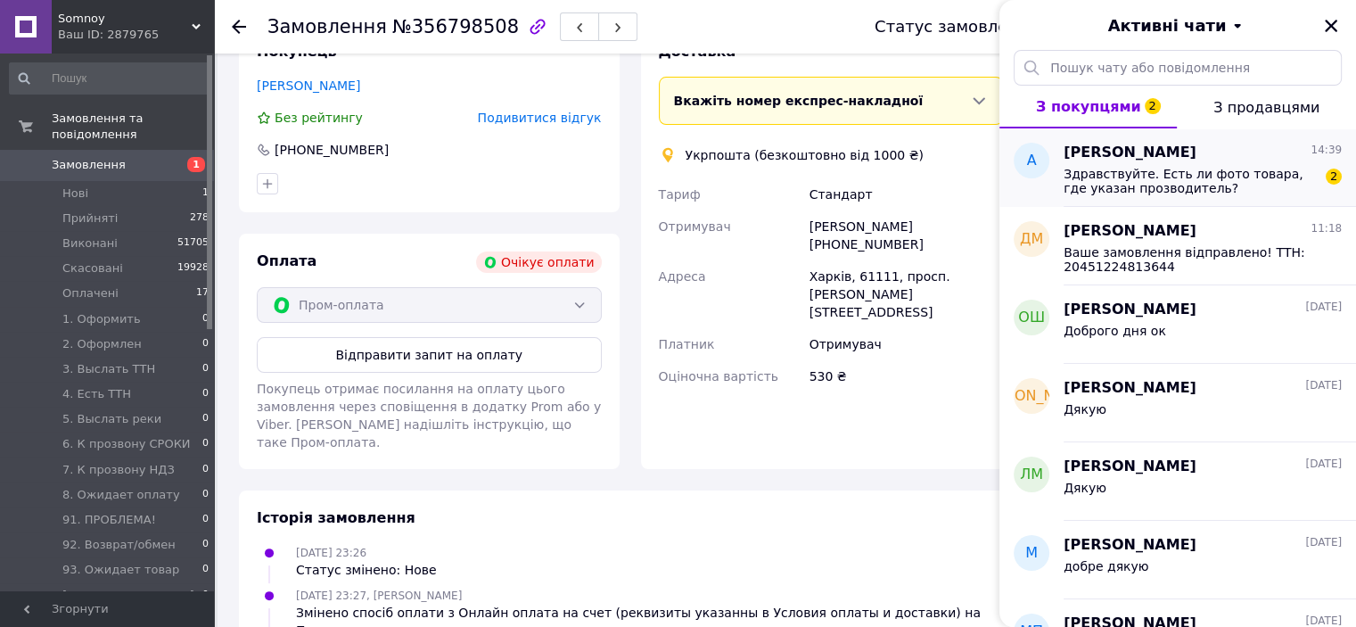
click at [1150, 193] on span "Здравствуйте. Есть ли фото товара, где указан прозводитель?" at bounding box center [1190, 181] width 253 height 29
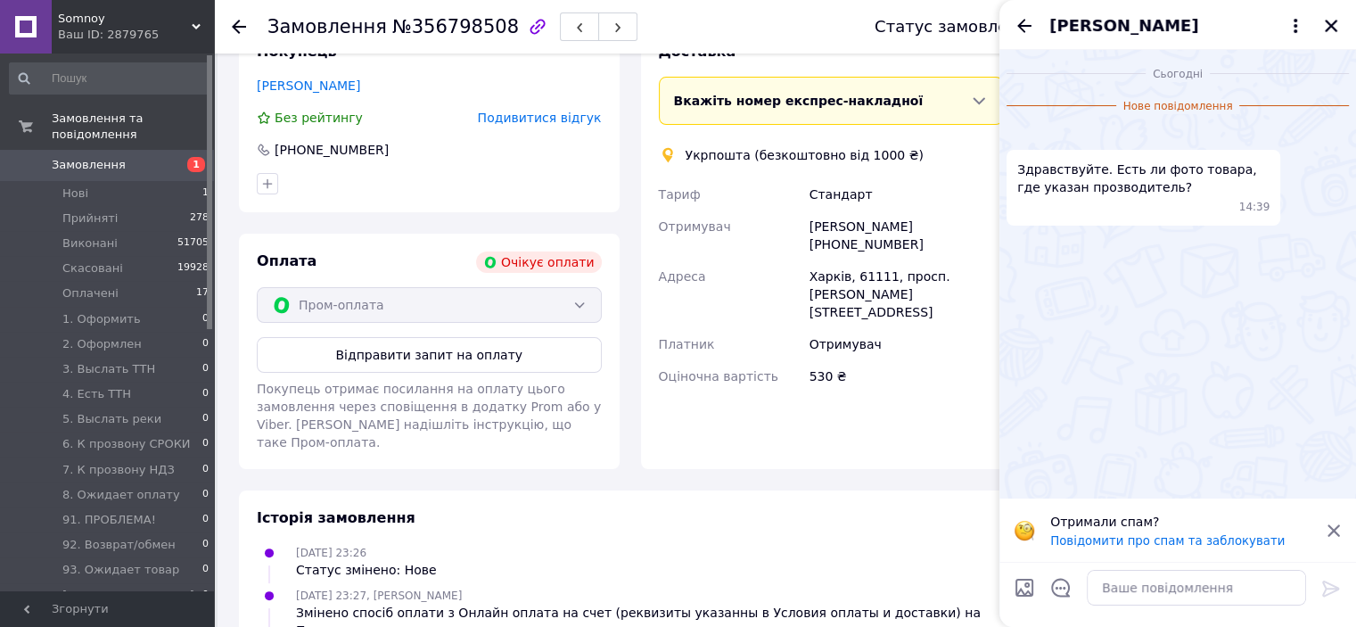
scroll to position [513, 0]
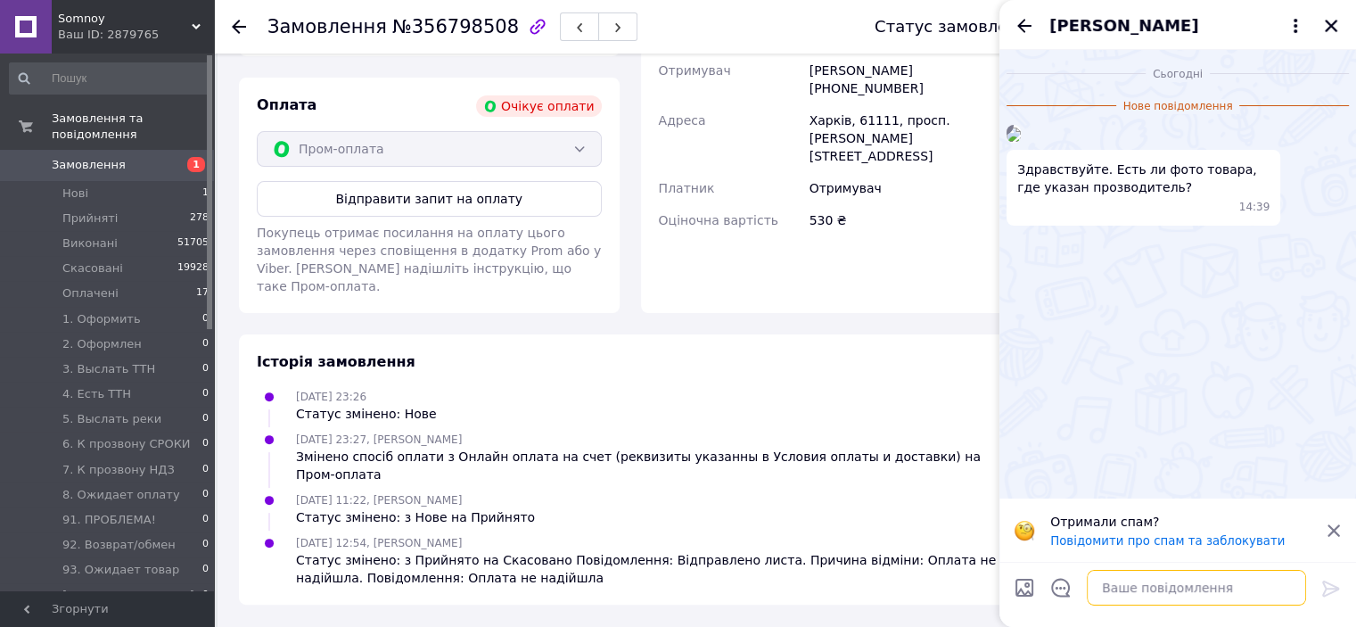
click at [1128, 588] on textarea at bounding box center [1196, 588] width 219 height 36
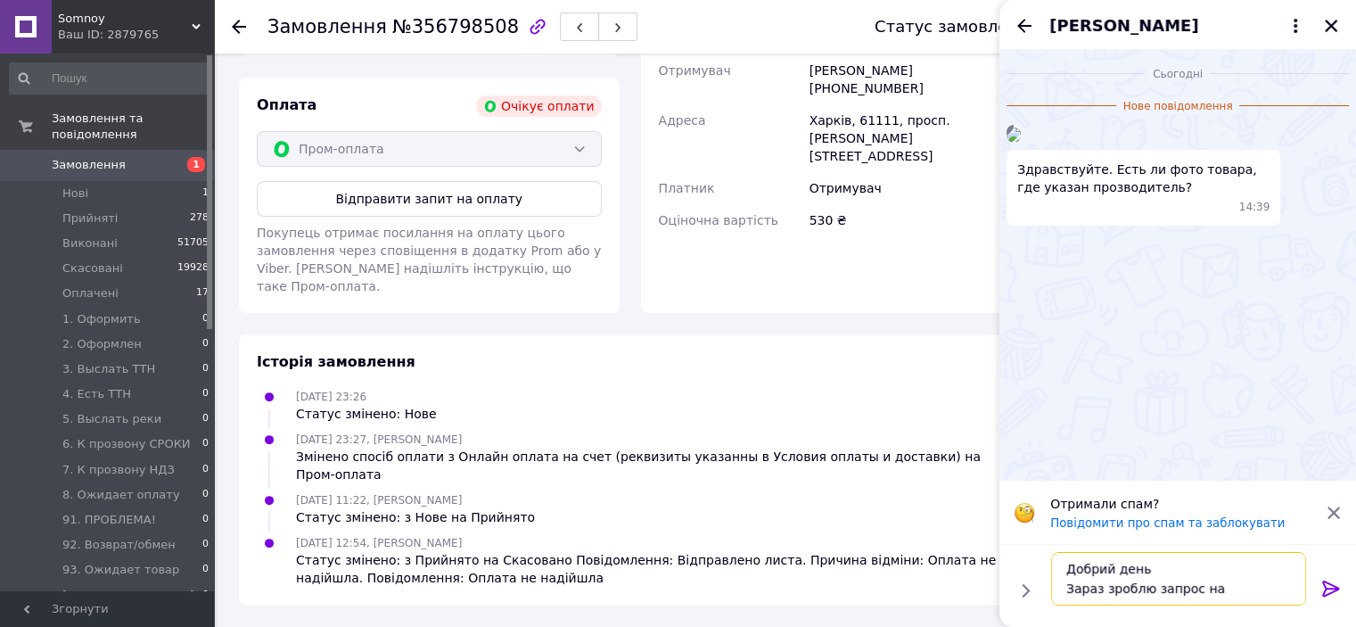
scroll to position [12, 0]
type textarea "Добрий день Зараз зроблю запрос на постачальника вишлю сюди фото"
click at [1333, 587] on icon at bounding box center [1330, 588] width 21 height 21
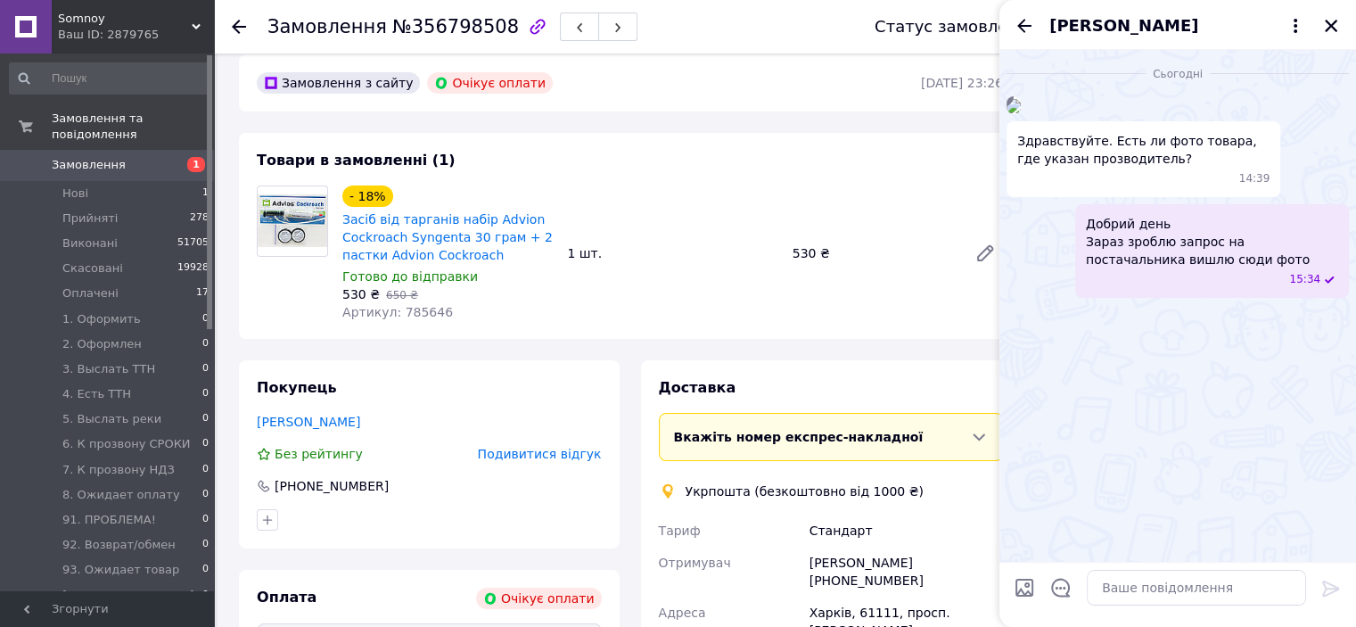
scroll to position [0, 0]
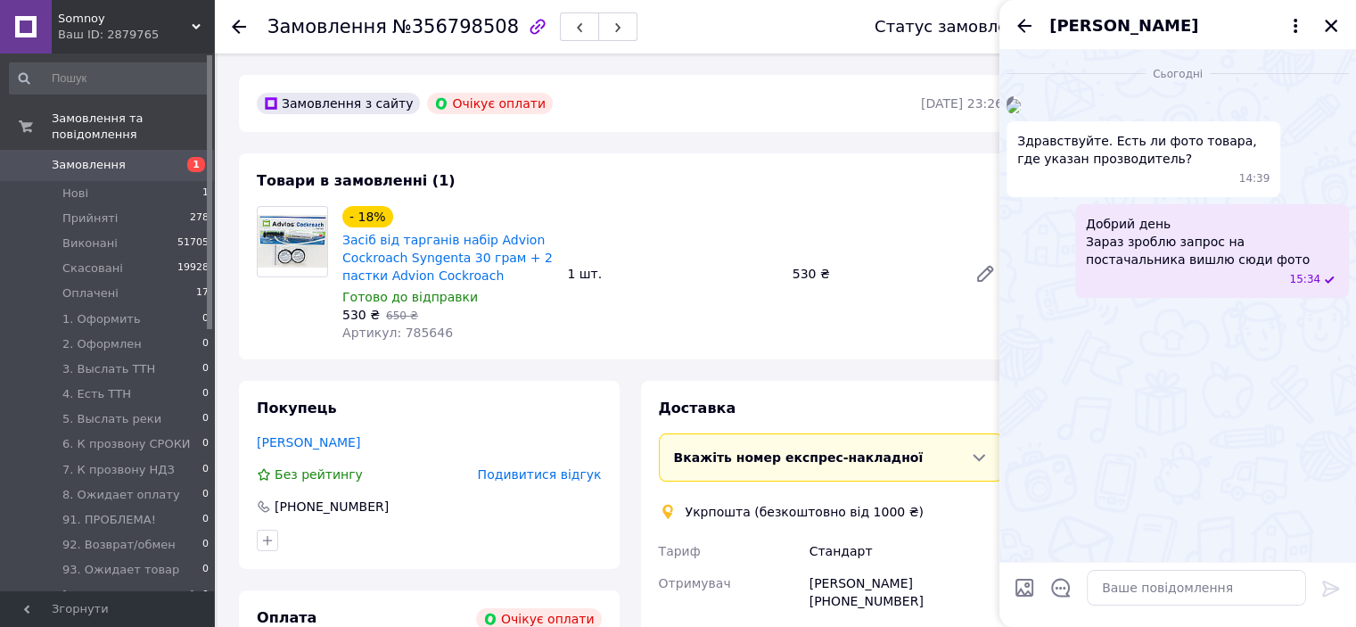
click at [78, 36] on div "Ваш ID: 2879765" at bounding box center [136, 35] width 156 height 16
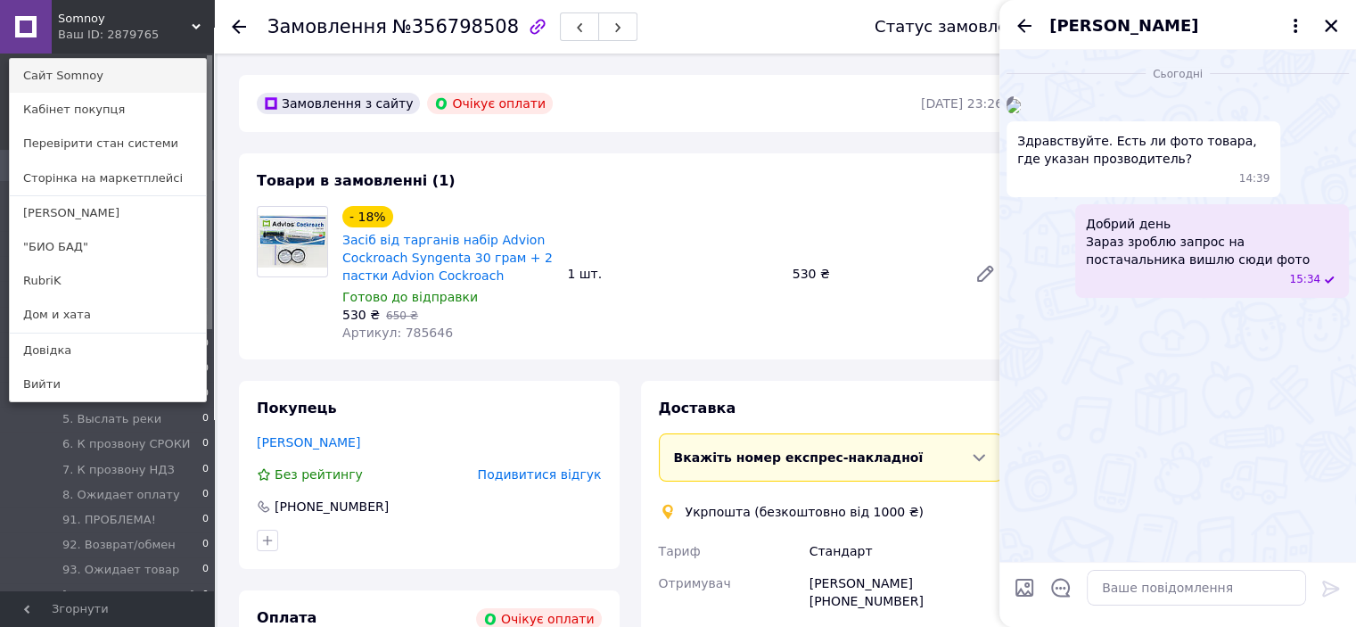
click at [93, 85] on link "Сайт Somnoy" at bounding box center [108, 76] width 196 height 34
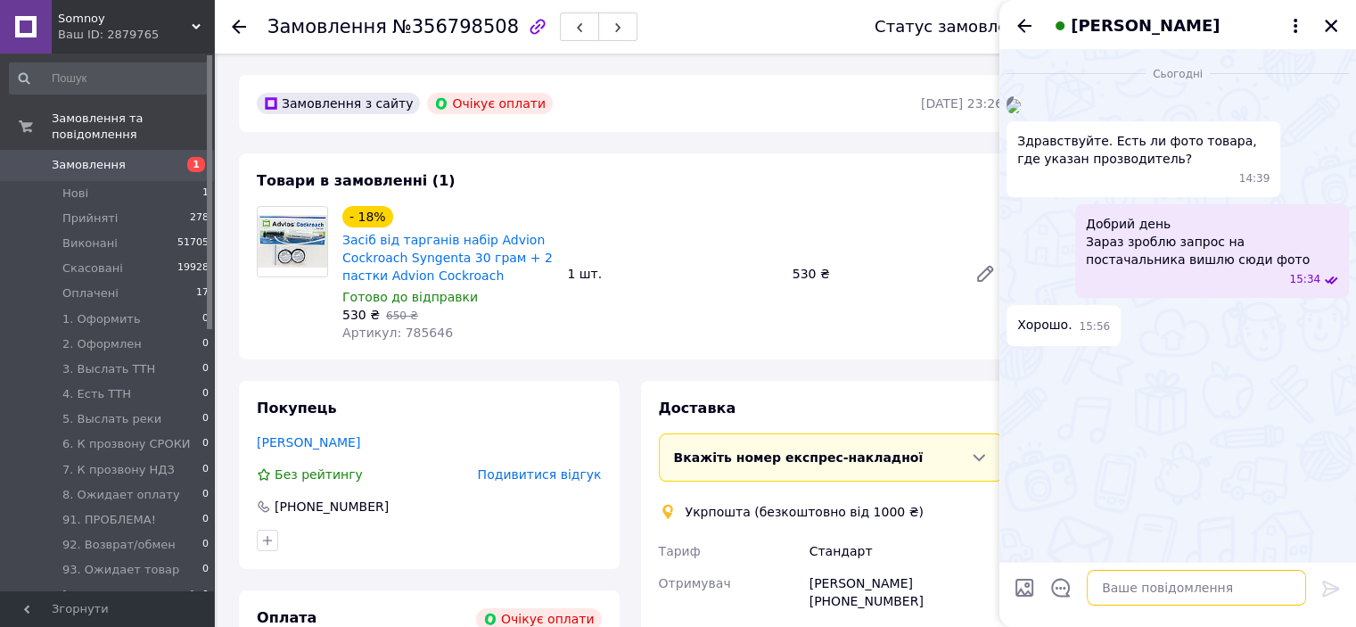
click at [1172, 595] on textarea at bounding box center [1196, 588] width 219 height 36
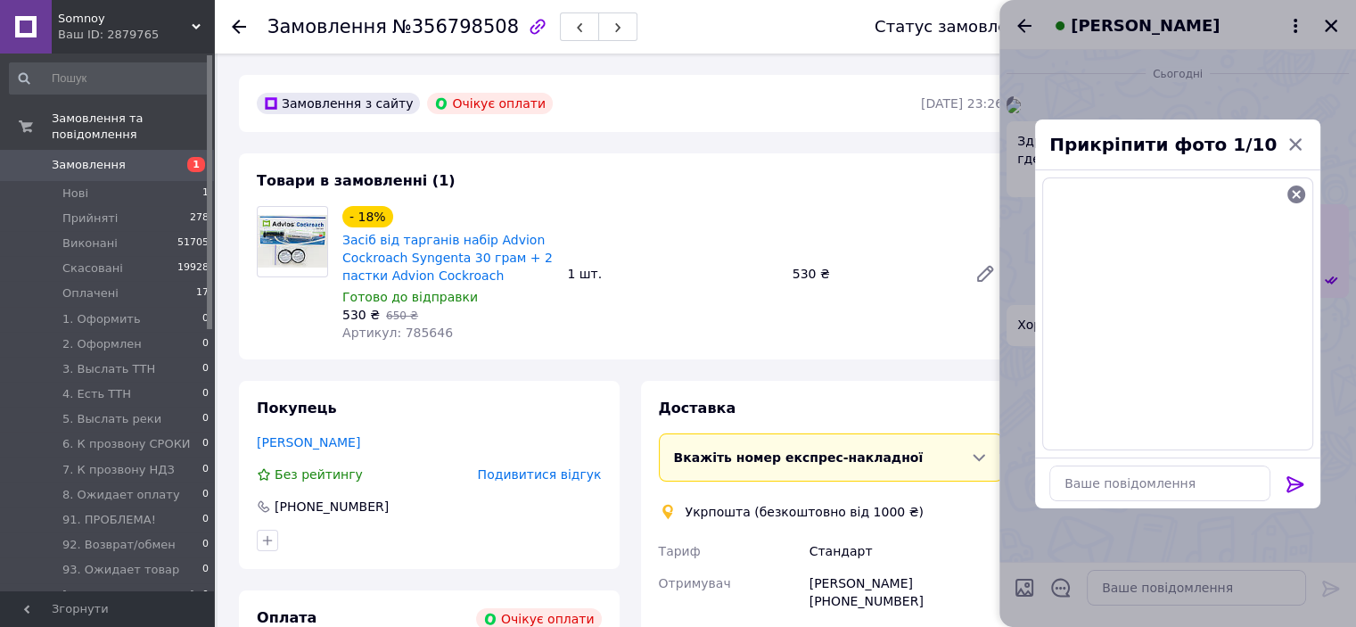
click at [1298, 494] on button at bounding box center [1295, 485] width 21 height 24
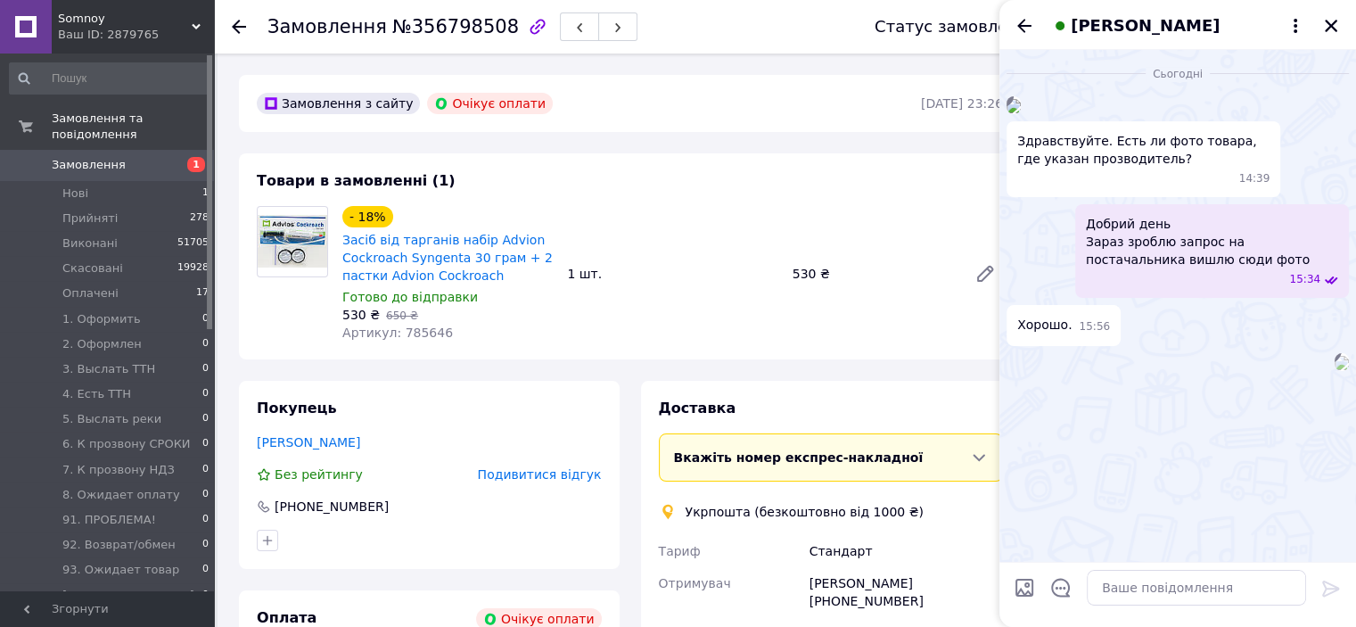
scroll to position [315, 0]
click at [1335, 370] on img at bounding box center [1342, 363] width 14 height 14
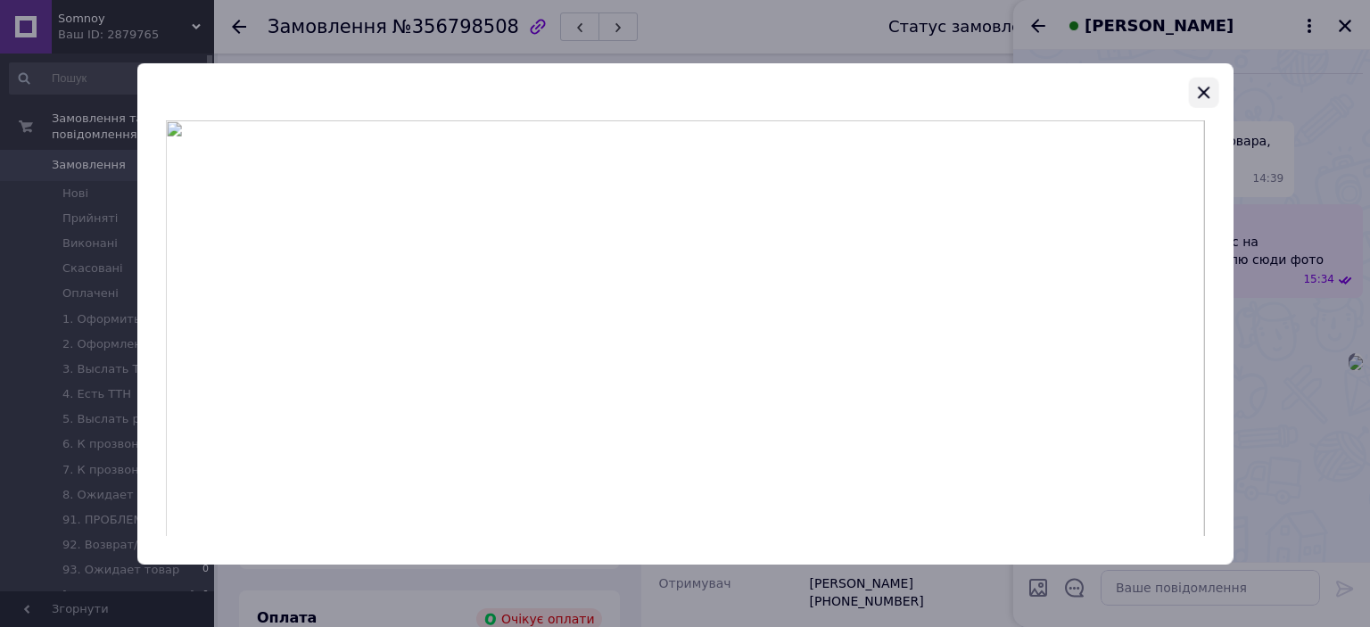
click at [1205, 85] on icon "button" at bounding box center [1202, 91] width 21 height 21
